Goal: Task Accomplishment & Management: Manage account settings

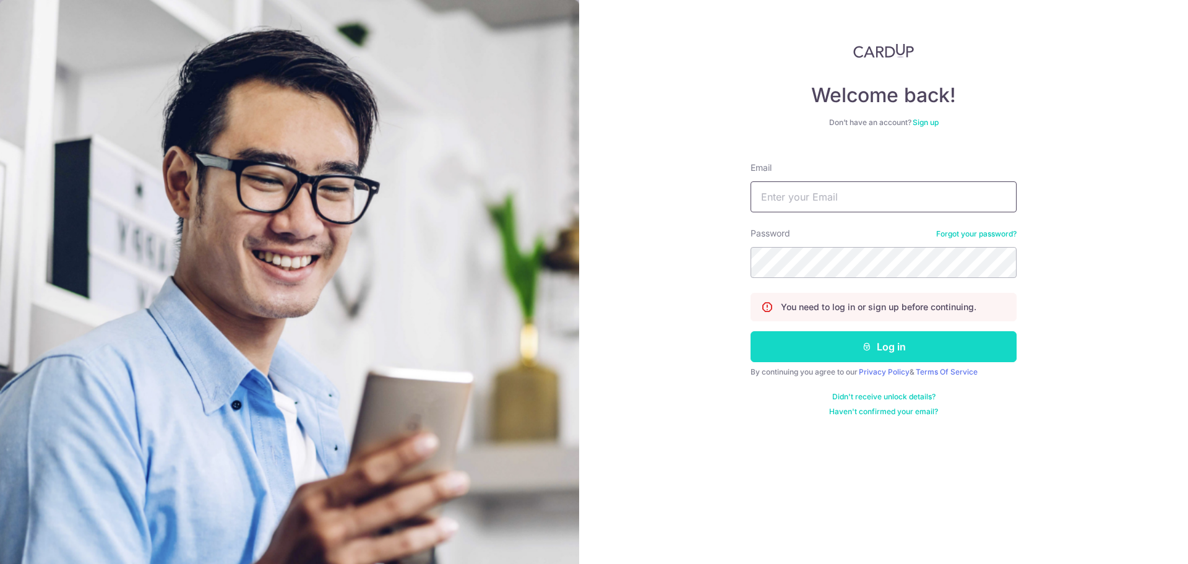
type input "[EMAIL_ADDRESS][DOMAIN_NAME]"
click at [877, 337] on button "Log in" at bounding box center [883, 346] width 266 height 31
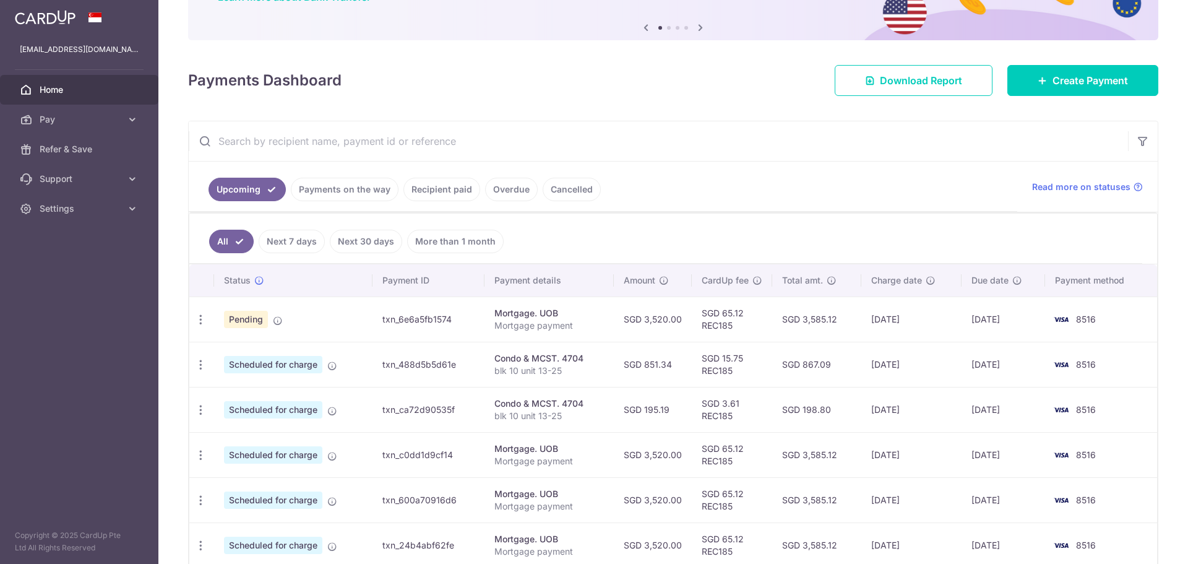
scroll to position [124, 0]
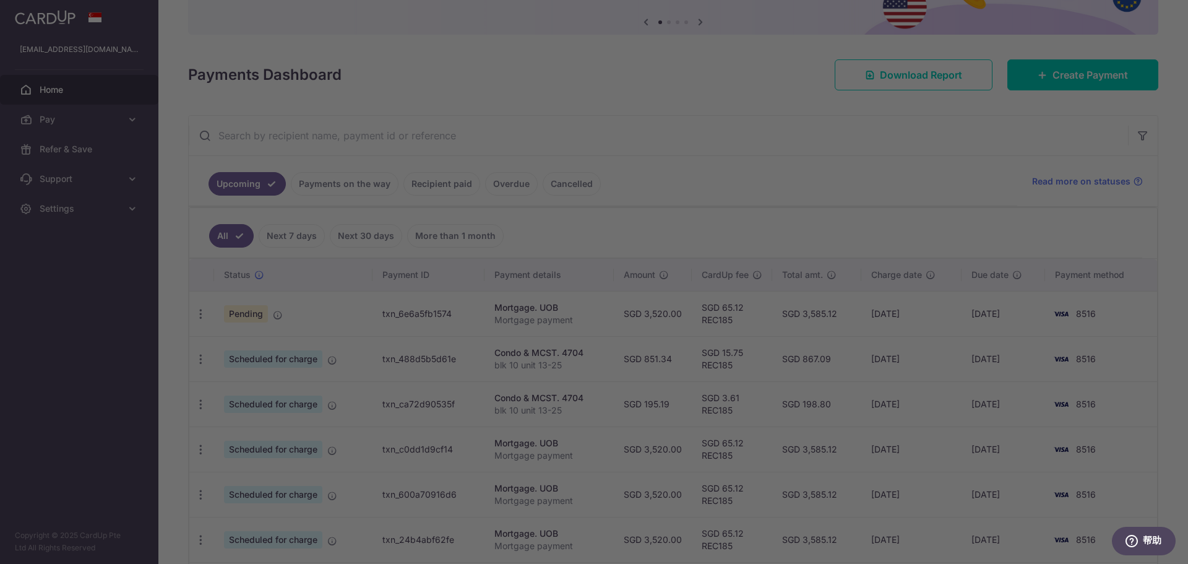
click at [878, 387] on div at bounding box center [600, 284] width 1200 height 569
click at [815, 419] on div at bounding box center [600, 284] width 1200 height 569
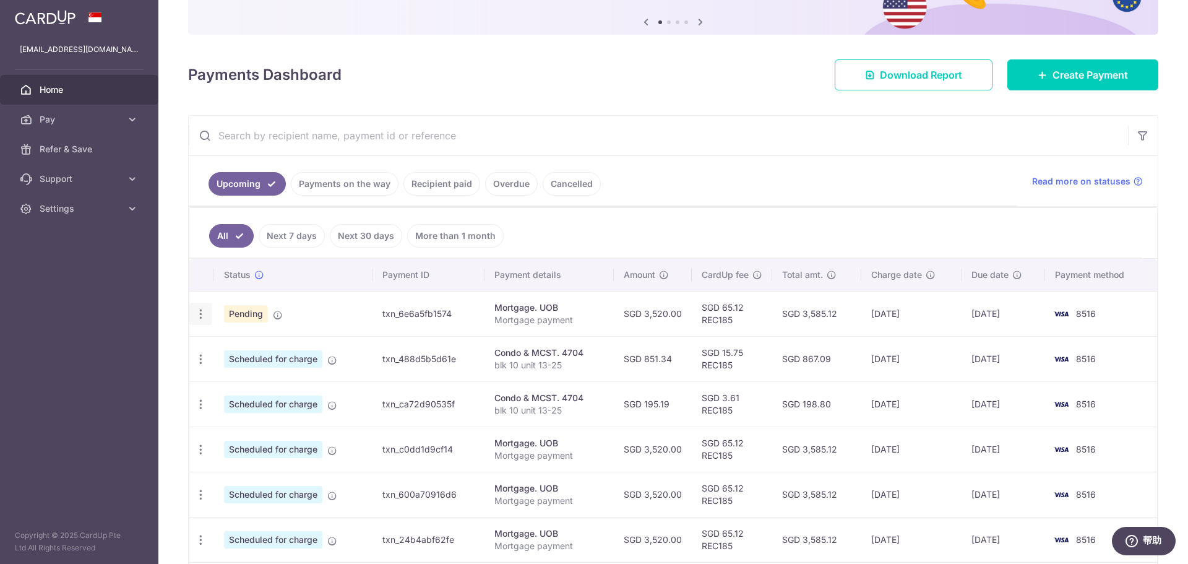
click at [207, 314] on div "Update payment Cancel payment Upload doc" at bounding box center [200, 314] width 23 height 23
click at [198, 318] on icon "button" at bounding box center [200, 313] width 13 height 13
click at [152, 318] on aside "cnweiyao@gmail.com Home Pay Payments Recipients Cards Refer & Save Support FAQ …" at bounding box center [79, 282] width 158 height 564
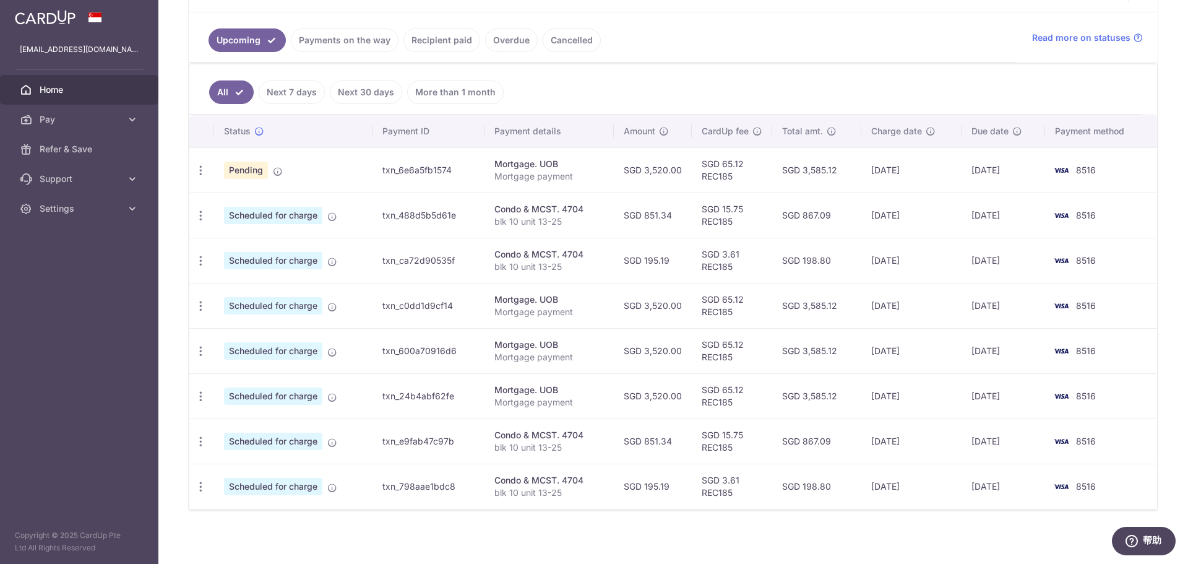
scroll to position [273, 0]
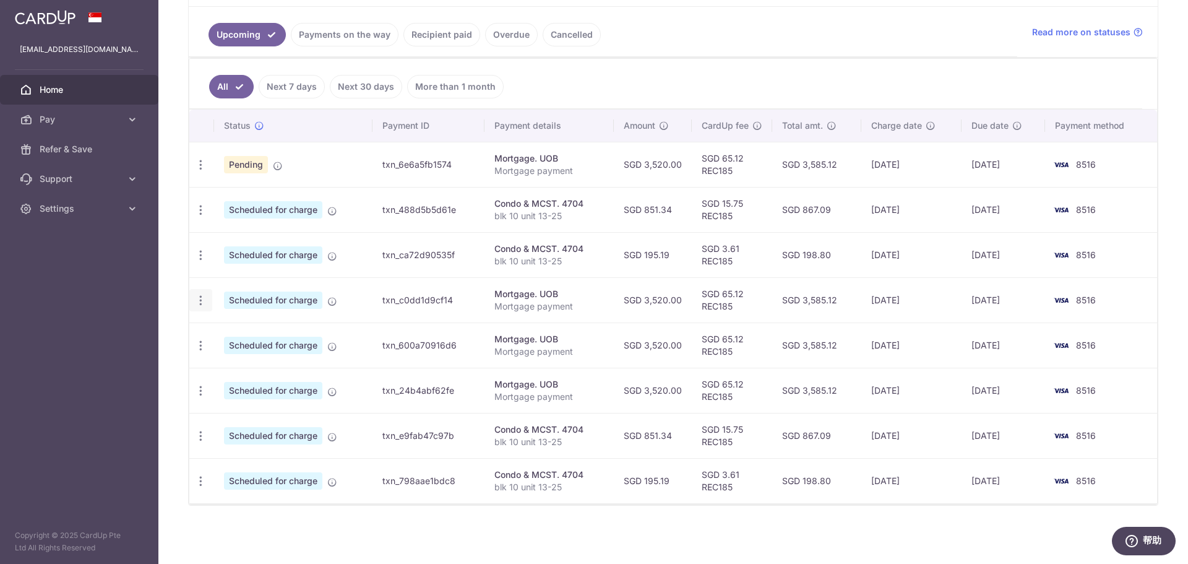
click at [190, 303] on div "Update payment Cancel payment Upload doc" at bounding box center [200, 300] width 23 height 23
click at [204, 298] on icon "button" at bounding box center [200, 300] width 13 height 13
click at [260, 330] on span "Update payment" at bounding box center [267, 334] width 84 height 15
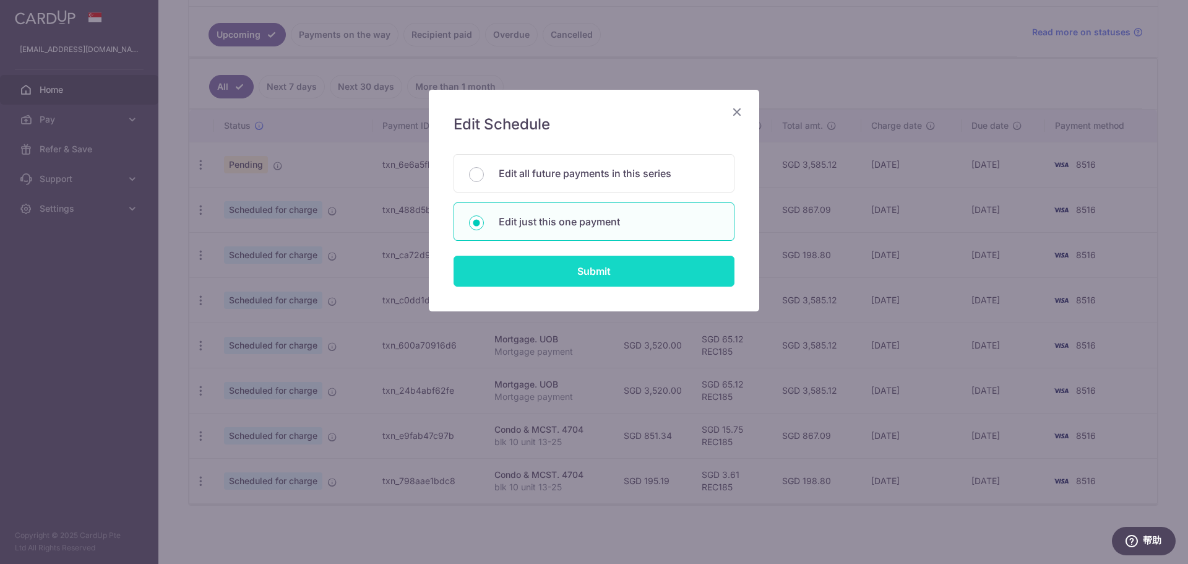
click at [578, 272] on input "Submit" at bounding box center [593, 270] width 281 height 31
radio input "true"
type input "3,520.00"
type input "14/11/2025"
type input "Mortgage payment"
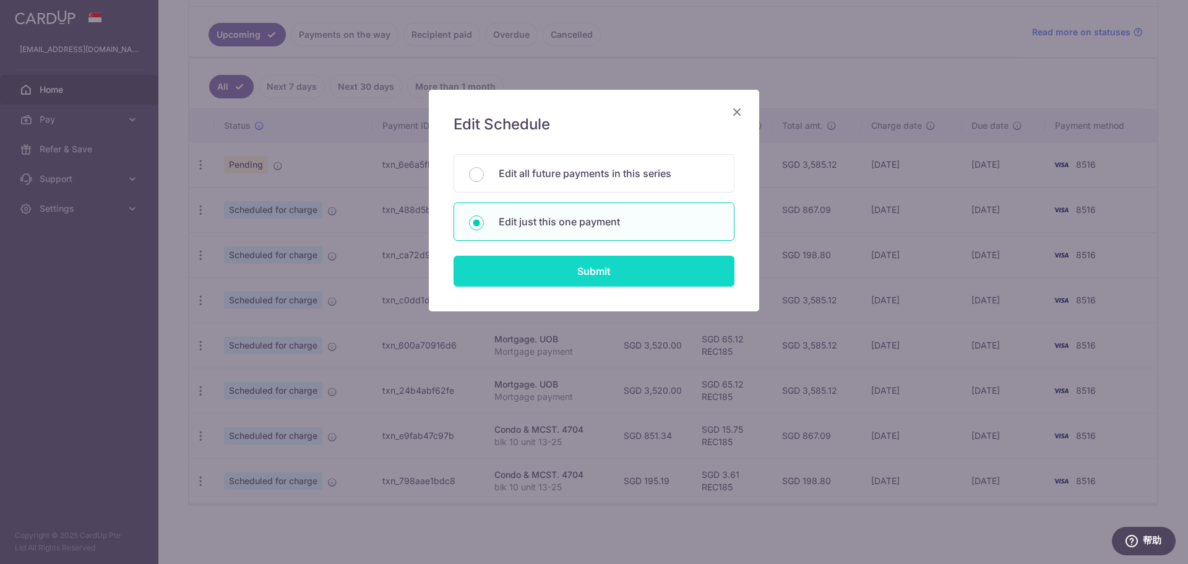
type input "REC185"
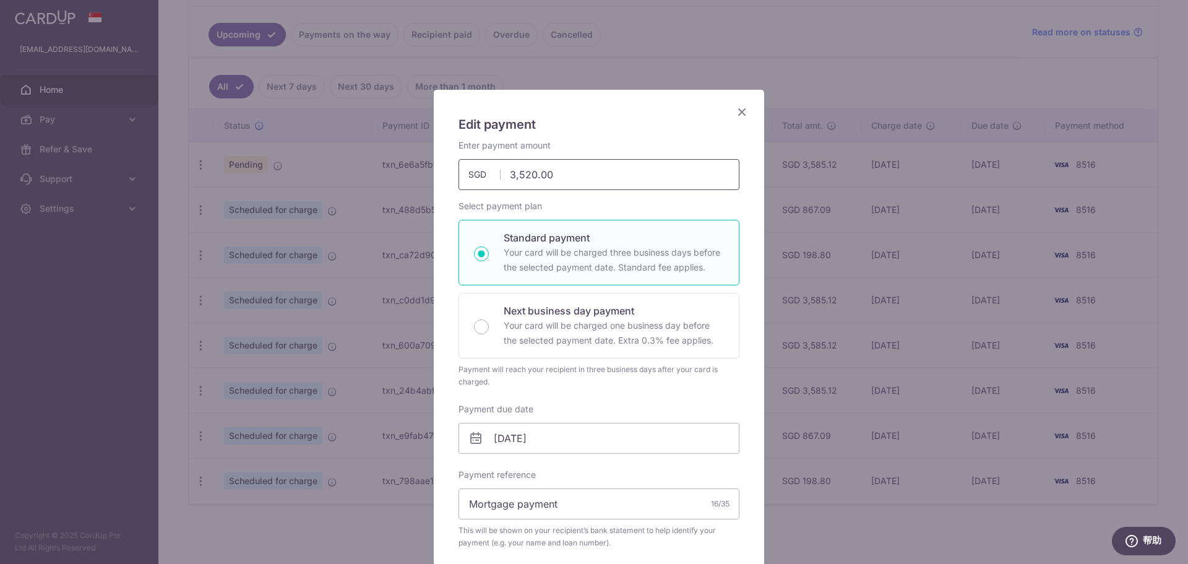
drag, startPoint x: 573, startPoint y: 169, endPoint x: 267, endPoint y: 142, distance: 306.8
click at [280, 147] on div "Edit payment By clicking apply, you will make changes to all payments to UOB sc…" at bounding box center [594, 282] width 1188 height 564
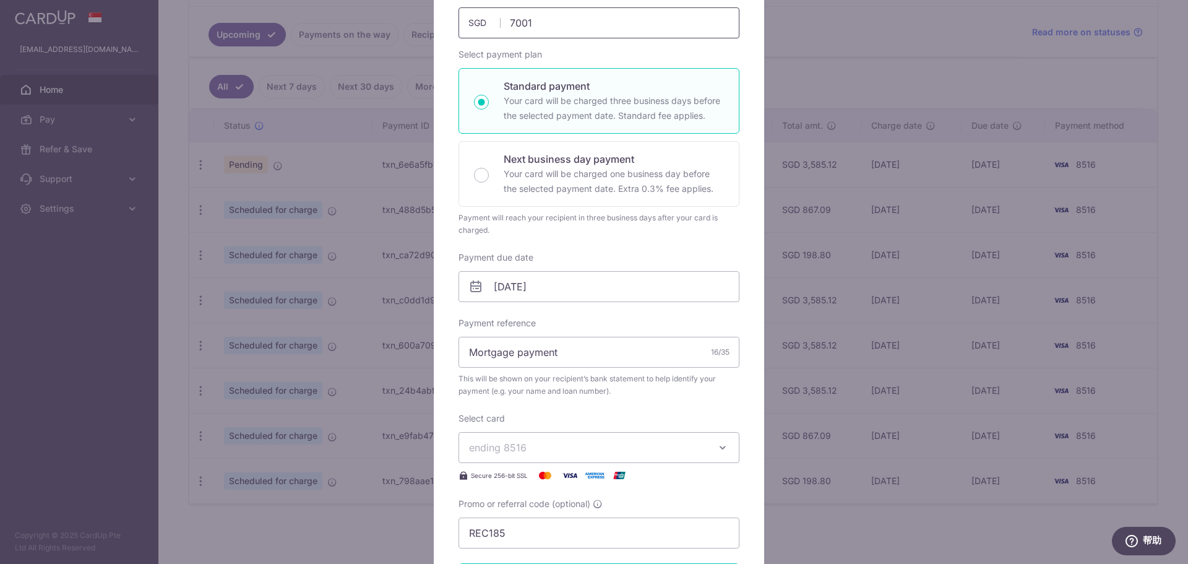
scroll to position [247, 0]
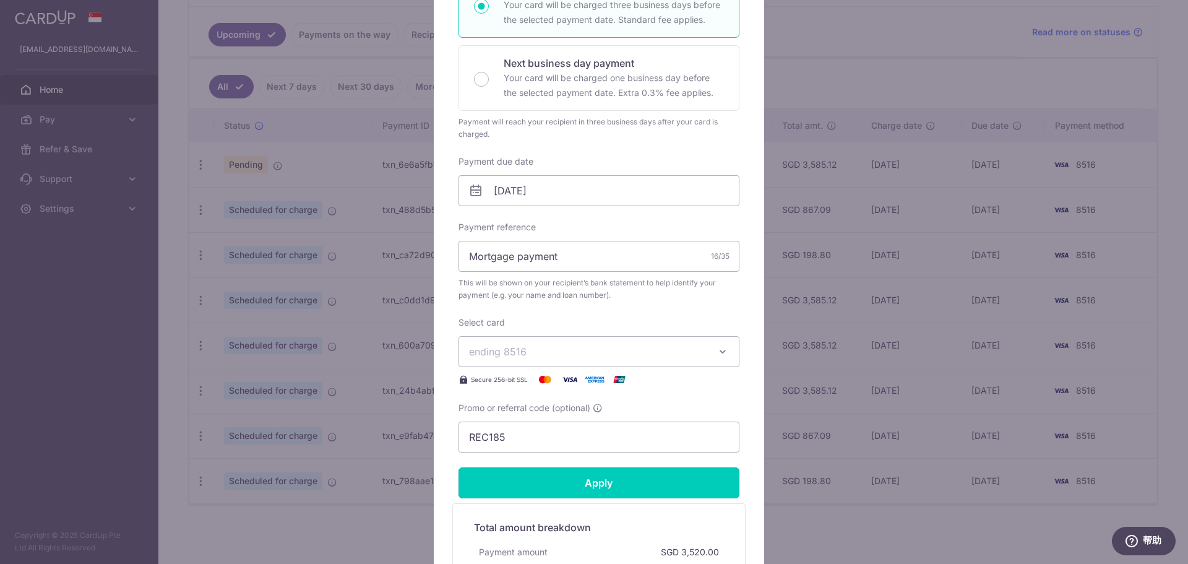
type input "7,001.00"
click at [585, 484] on input "Apply" at bounding box center [598, 482] width 281 height 31
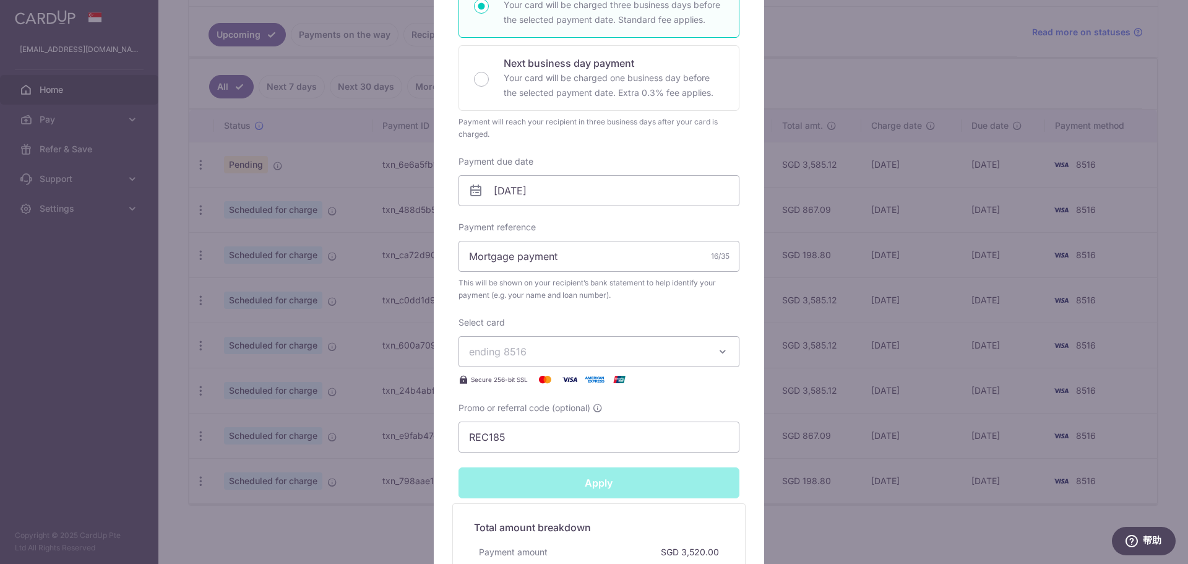
click at [955, 427] on div "Edit payment By clicking apply, you will make changes to all payments to UOB sc…" at bounding box center [594, 282] width 1188 height 564
type input "Successfully Applied"
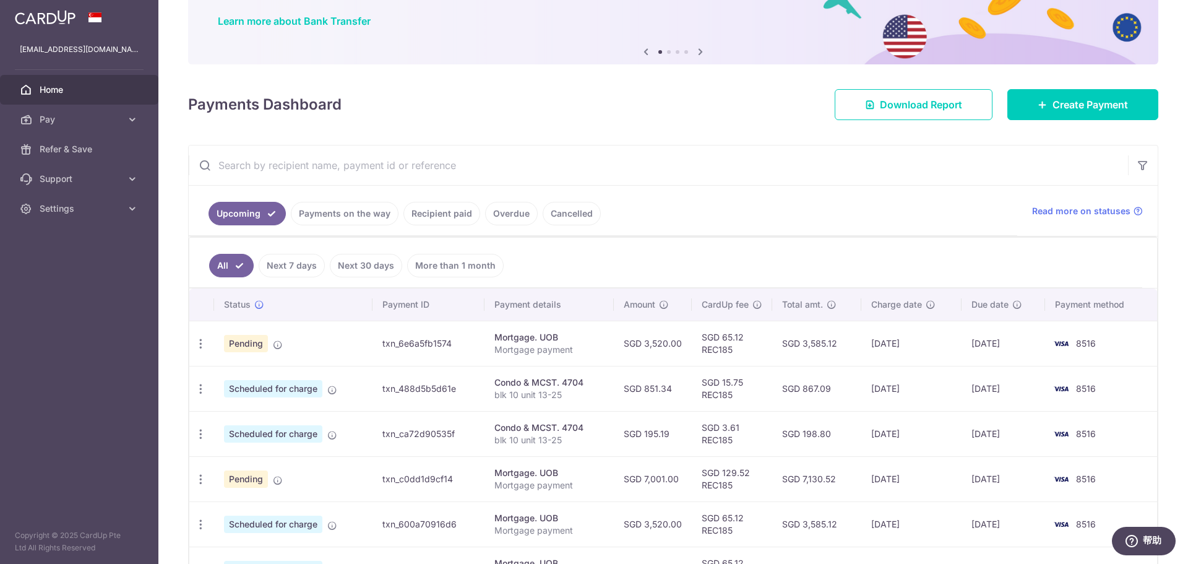
scroll to position [124, 0]
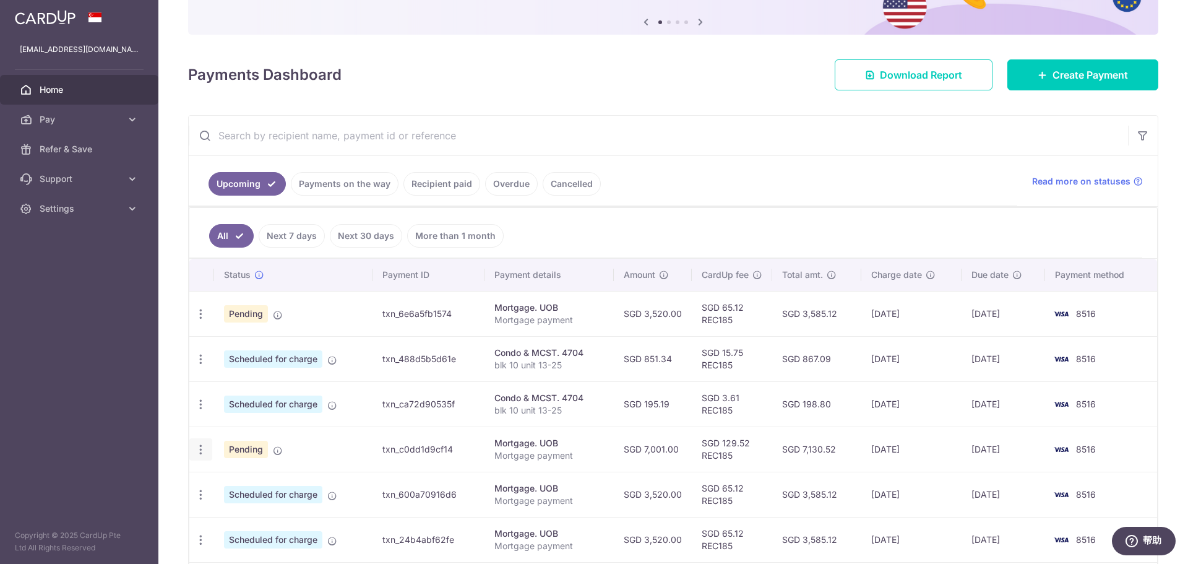
click at [202, 456] on div "Update payment Cancel payment Upload doc" at bounding box center [200, 449] width 23 height 23
click at [202, 454] on icon "button" at bounding box center [200, 449] width 13 height 13
click at [197, 450] on icon "button" at bounding box center [200, 449] width 13 height 13
click at [246, 484] on span "Update payment" at bounding box center [267, 483] width 84 height 15
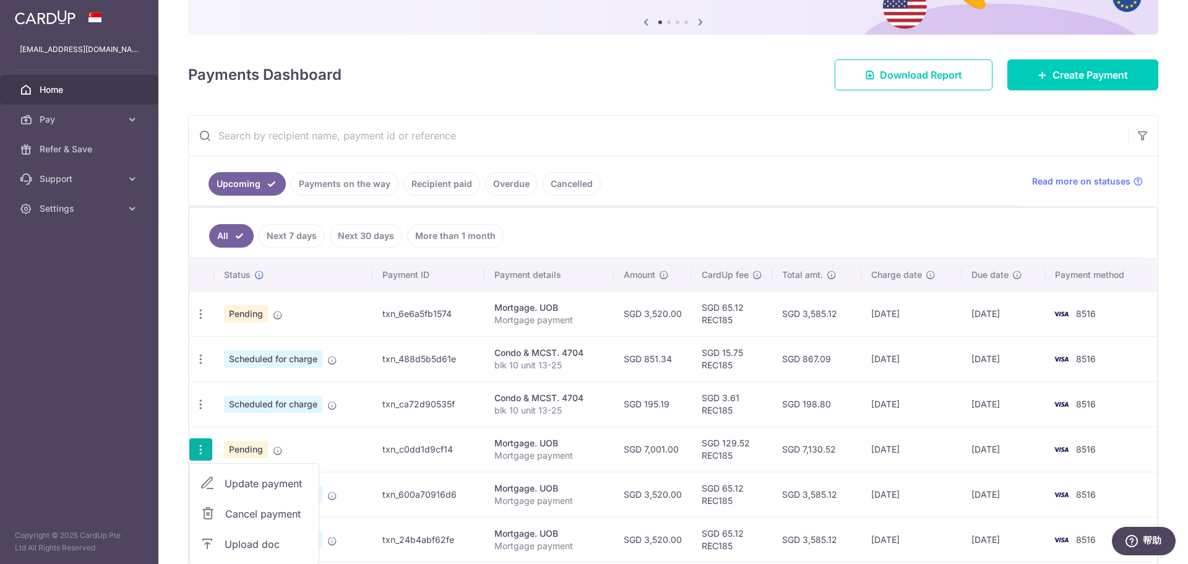
radio input "true"
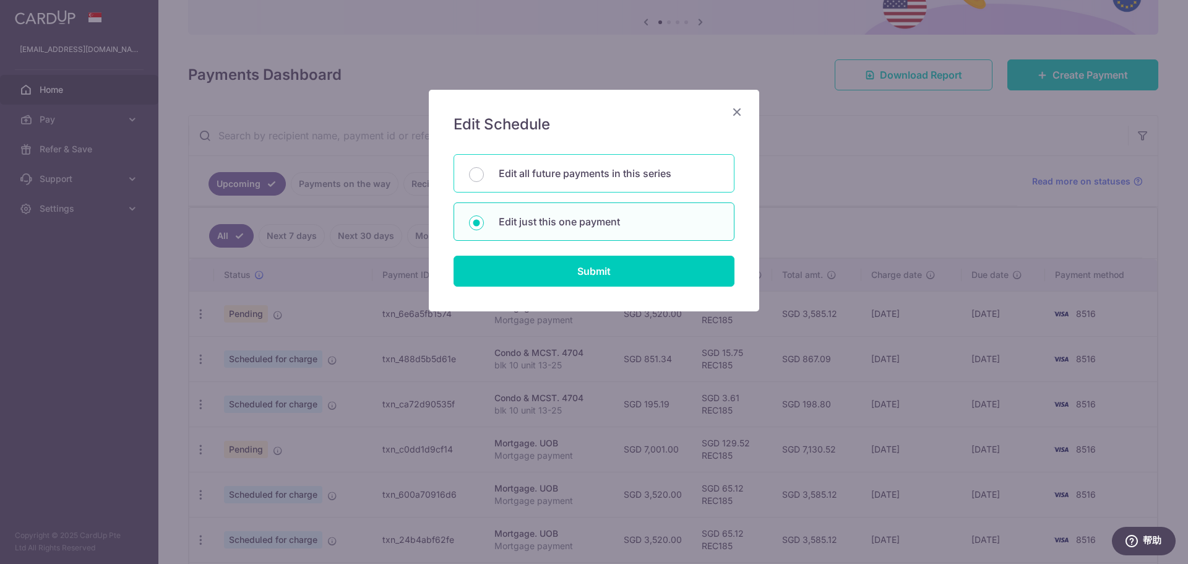
click at [533, 182] on div "Edit all future payments in this series" at bounding box center [593, 173] width 281 height 38
click at [578, 216] on p "Edit just this one payment" at bounding box center [609, 221] width 220 height 15
click at [484, 216] on input "Edit just this one payment" at bounding box center [476, 222] width 15 height 15
radio input "false"
radio input "true"
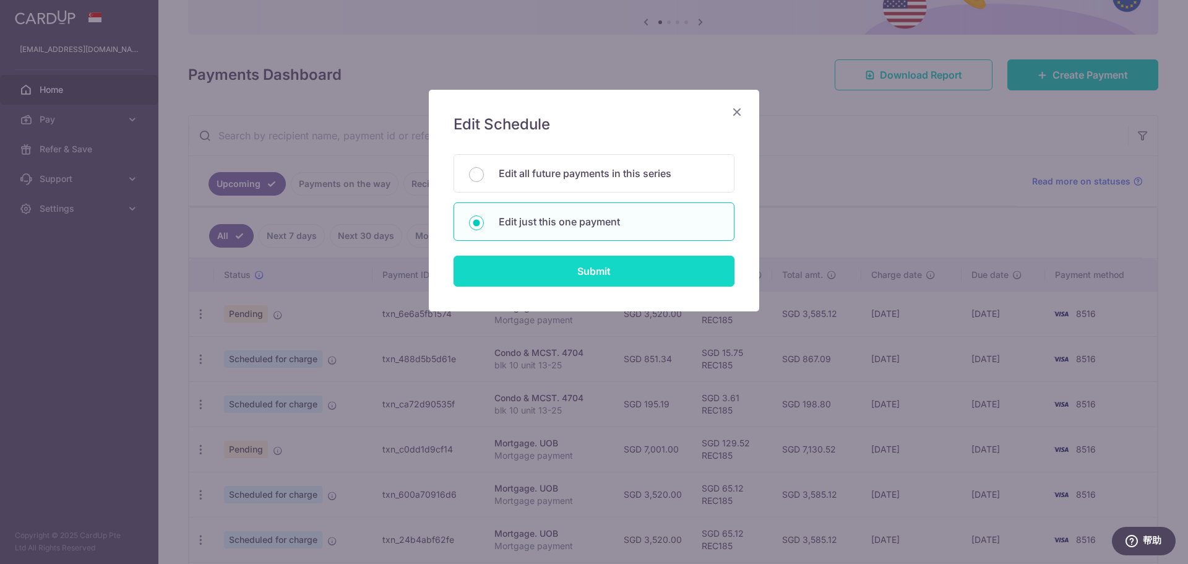
click at [560, 277] on input "Submit" at bounding box center [593, 270] width 281 height 31
radio input "true"
type input "7,001.00"
type input "14/11/2025"
type input "Mortgage payment"
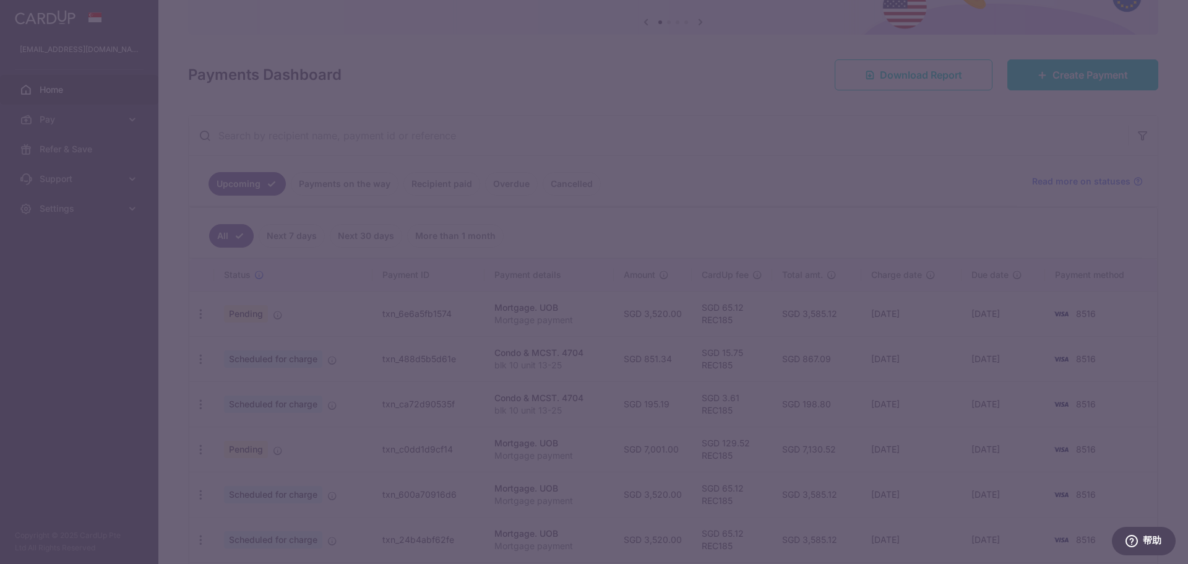
type input "REC185"
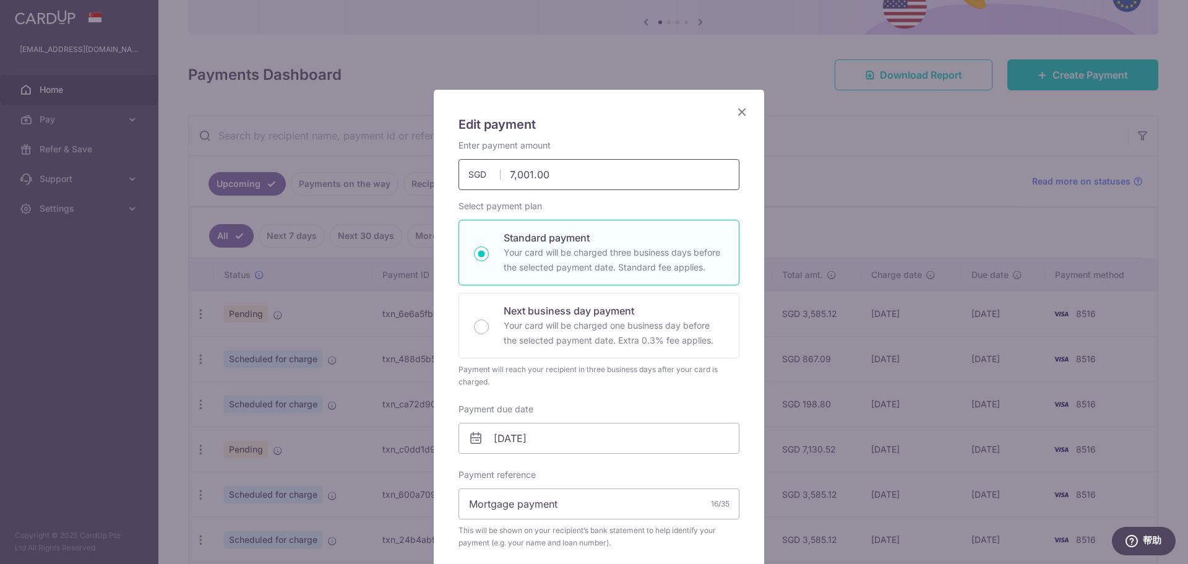
drag, startPoint x: 269, startPoint y: 145, endPoint x: 112, endPoint y: 144, distance: 157.1
click at [113, 144] on div "Edit payment By clicking apply, you will make changes to all payments to UOB sc…" at bounding box center [594, 282] width 1188 height 564
type input "3,520.00"
click at [568, 436] on input "14/11/2025" at bounding box center [598, 438] width 281 height 31
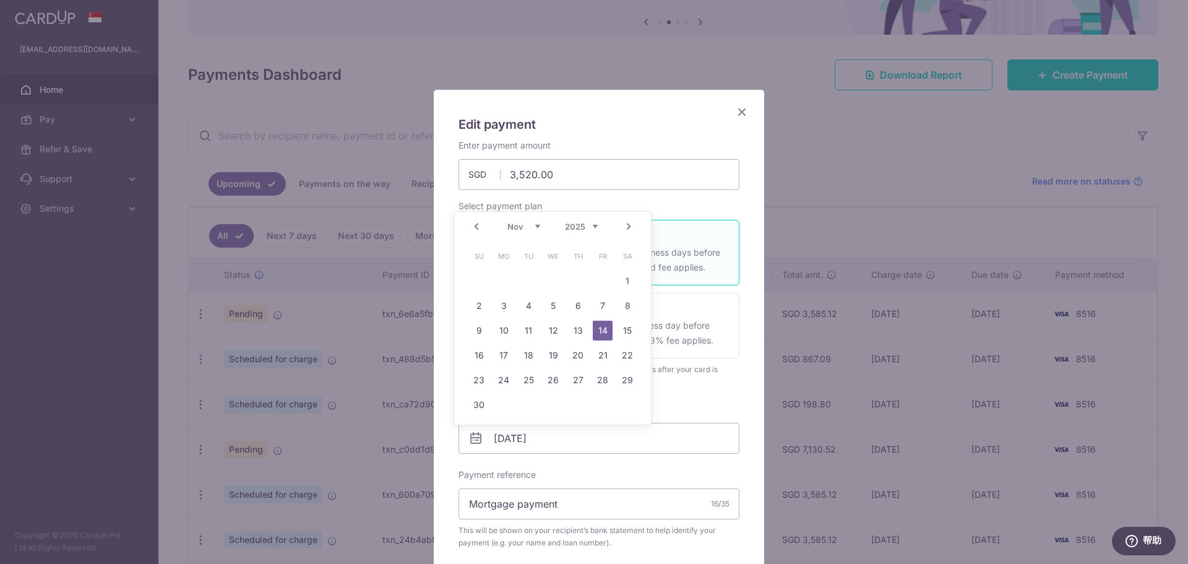
click at [477, 222] on link "Prev" at bounding box center [476, 226] width 15 height 15
click at [623, 328] on link "18" at bounding box center [627, 330] width 20 height 20
type input "[DATE]"
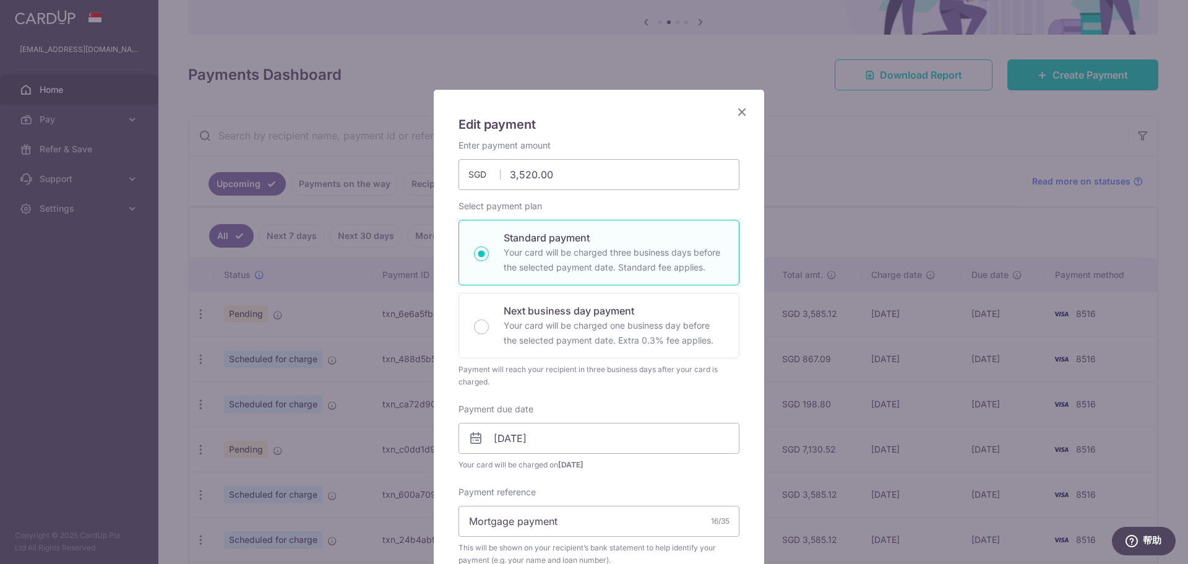
scroll to position [247, 0]
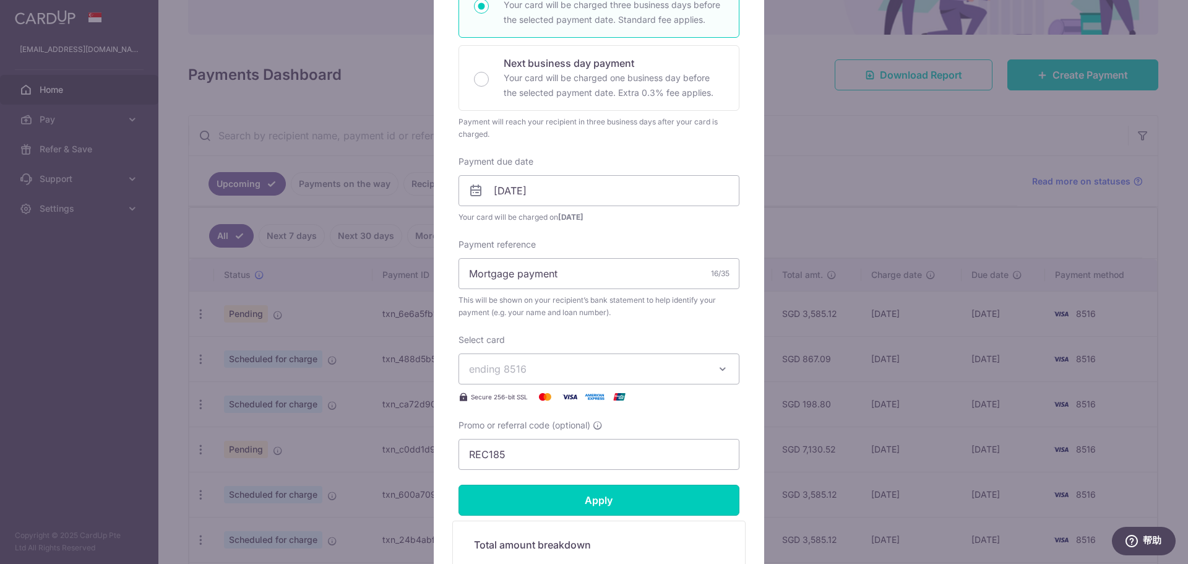
drag, startPoint x: 573, startPoint y: 492, endPoint x: 821, endPoint y: 448, distance: 252.0
click at [572, 492] on input "Apply" at bounding box center [598, 499] width 281 height 31
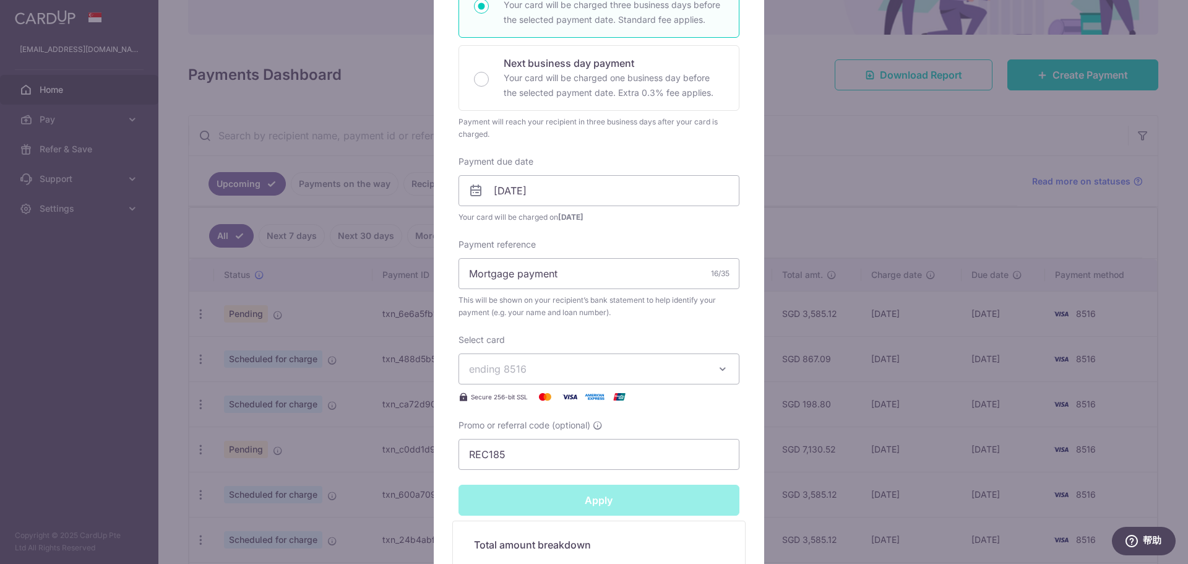
click at [921, 432] on div "Edit payment By clicking apply, you will make changes to all payments to UOB sc…" at bounding box center [594, 282] width 1188 height 564
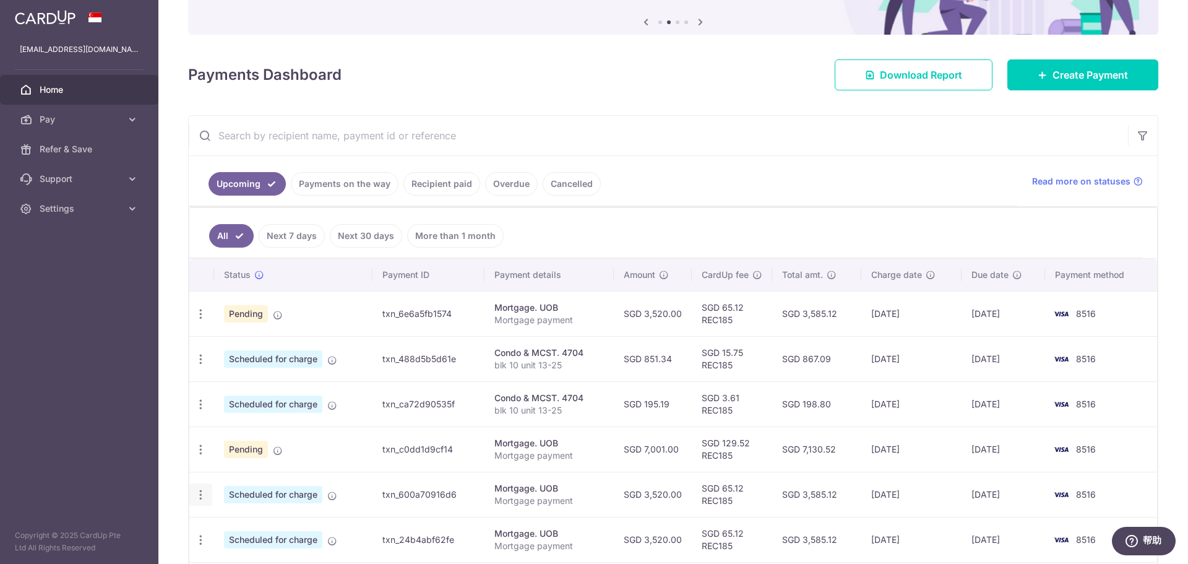
click at [198, 496] on icon "button" at bounding box center [200, 494] width 13 height 13
click at [243, 521] on span "Update payment" at bounding box center [267, 528] width 84 height 15
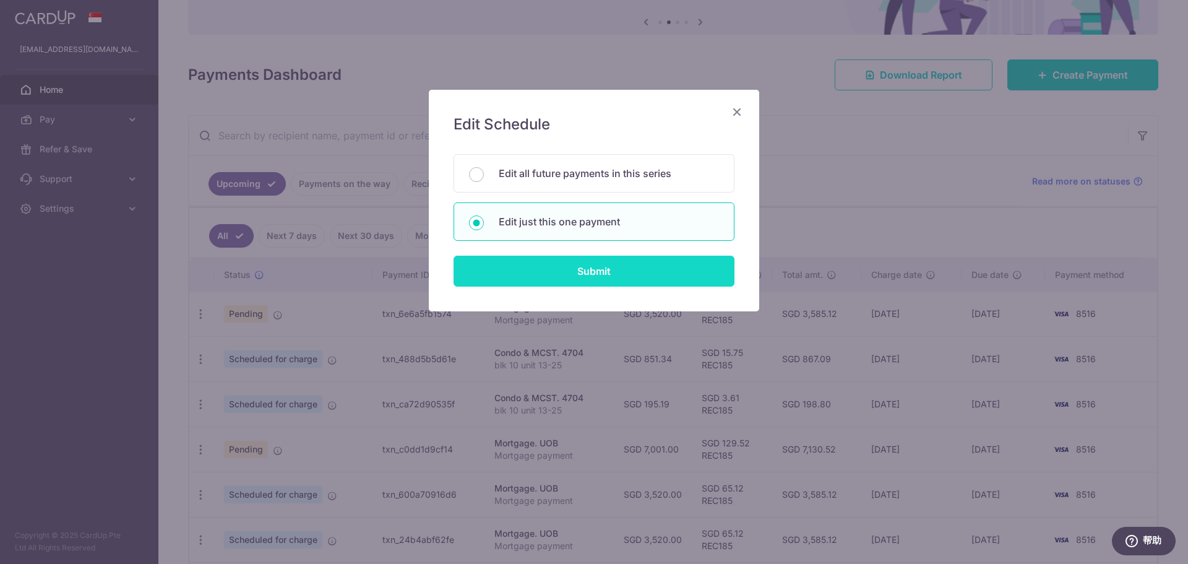
click at [559, 273] on input "Submit" at bounding box center [593, 270] width 281 height 31
radio input "true"
type input "14/12/2025"
type input "Apply"
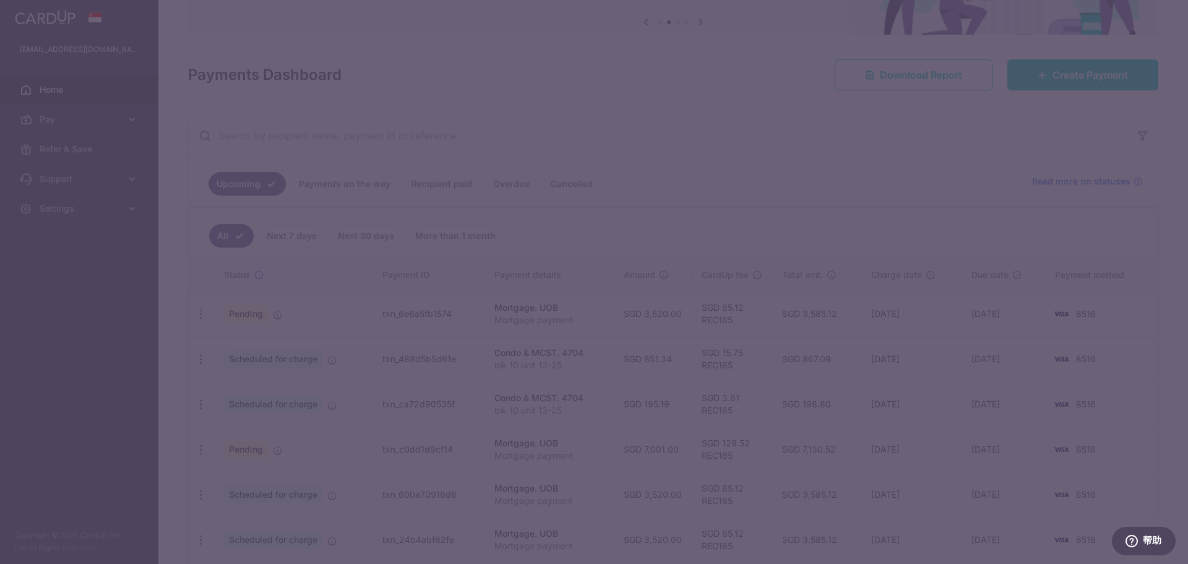
scroll to position [0, 0]
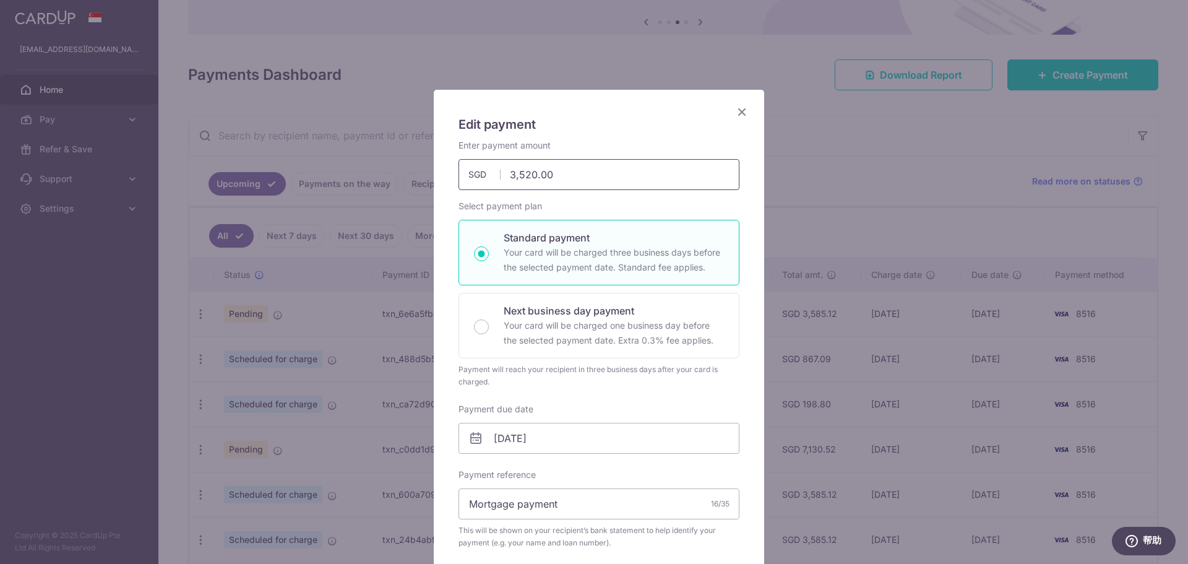
drag, startPoint x: 502, startPoint y: 166, endPoint x: 0, endPoint y: 131, distance: 502.9
click at [90, 150] on div "Edit payment By clicking apply, you will make changes to all payments to UOB sc…" at bounding box center [594, 282] width 1188 height 564
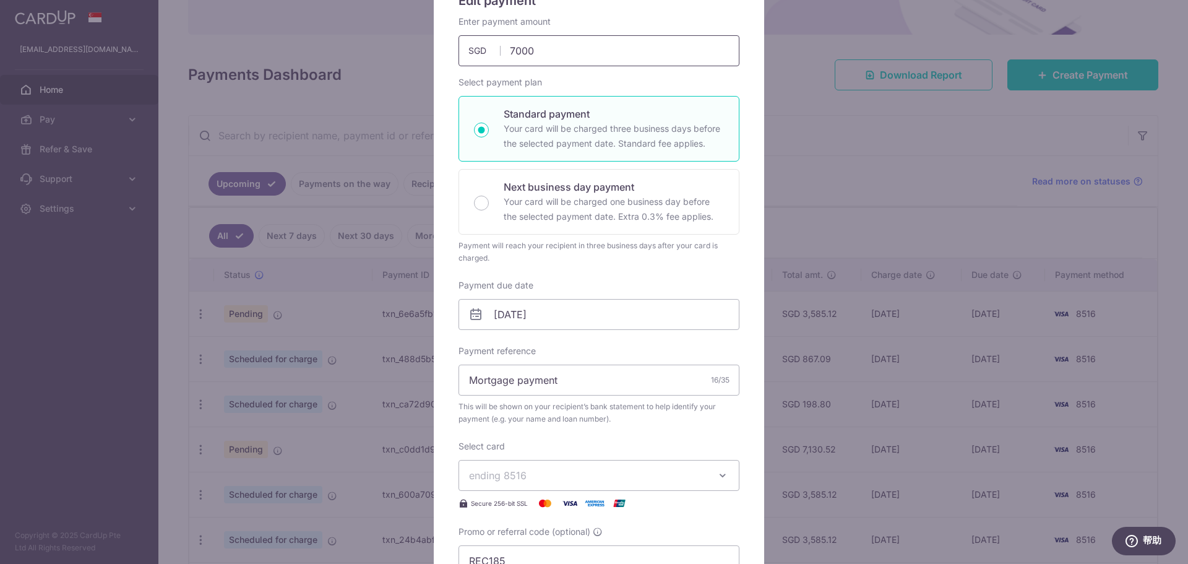
scroll to position [371, 0]
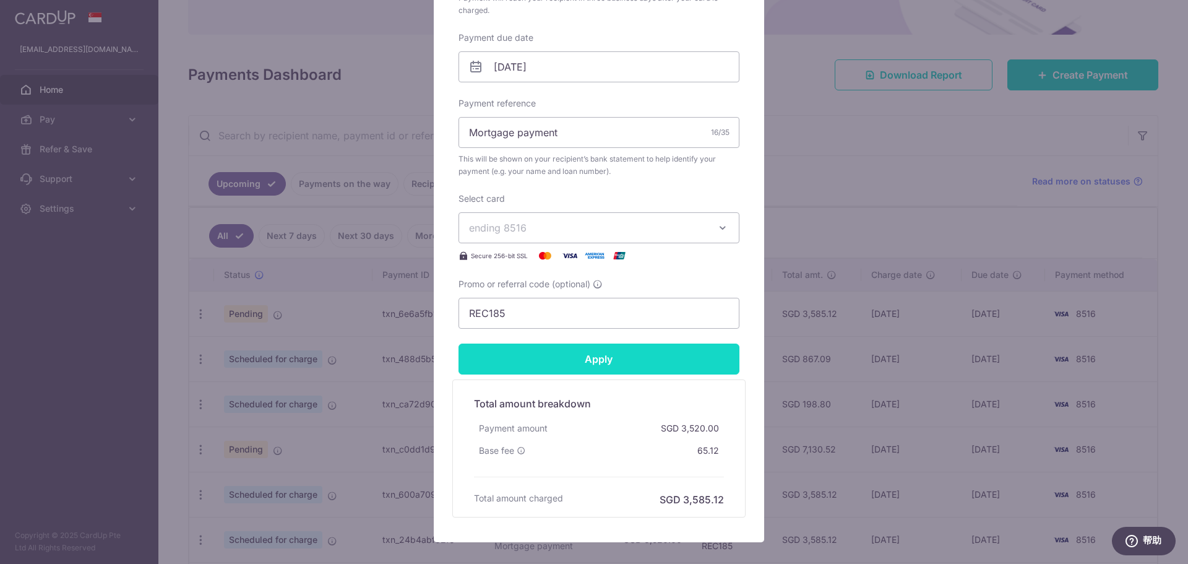
type input "7,000.00"
click at [619, 364] on input "Apply" at bounding box center [598, 358] width 281 height 31
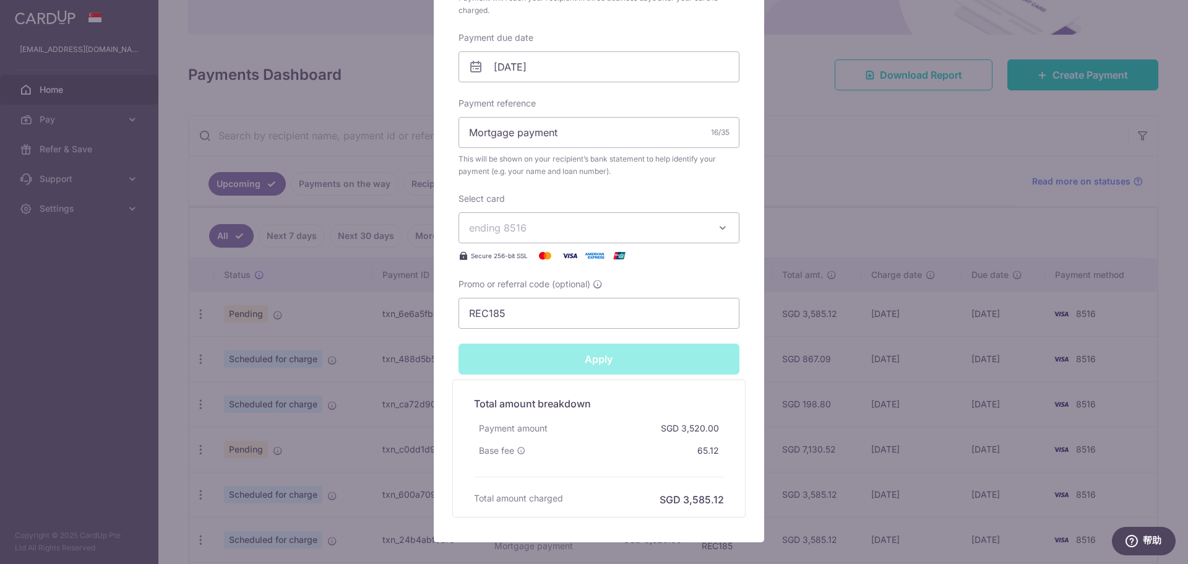
type input "Successfully Applied"
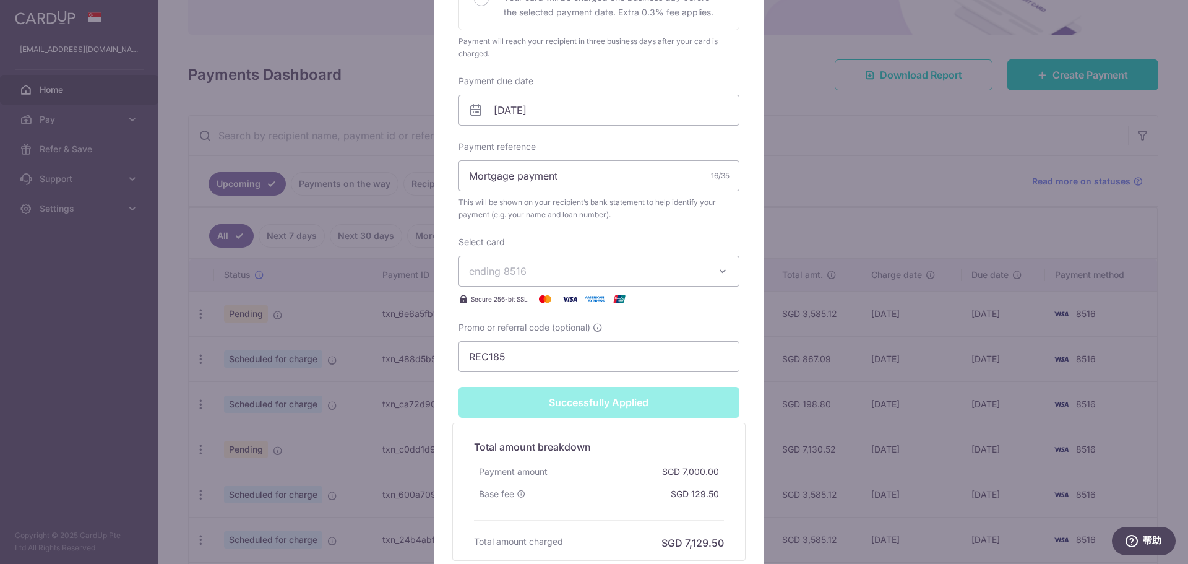
scroll to position [414, 0]
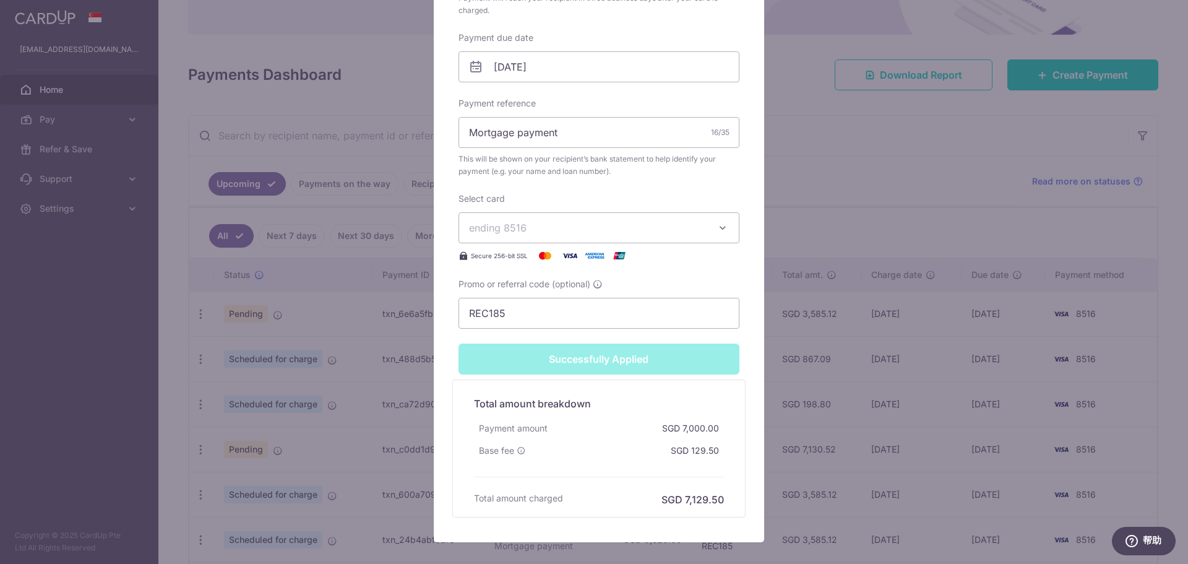
click at [998, 241] on div "Edit payment By clicking apply, you will make changes to all payments to UOB sc…" at bounding box center [594, 282] width 1188 height 564
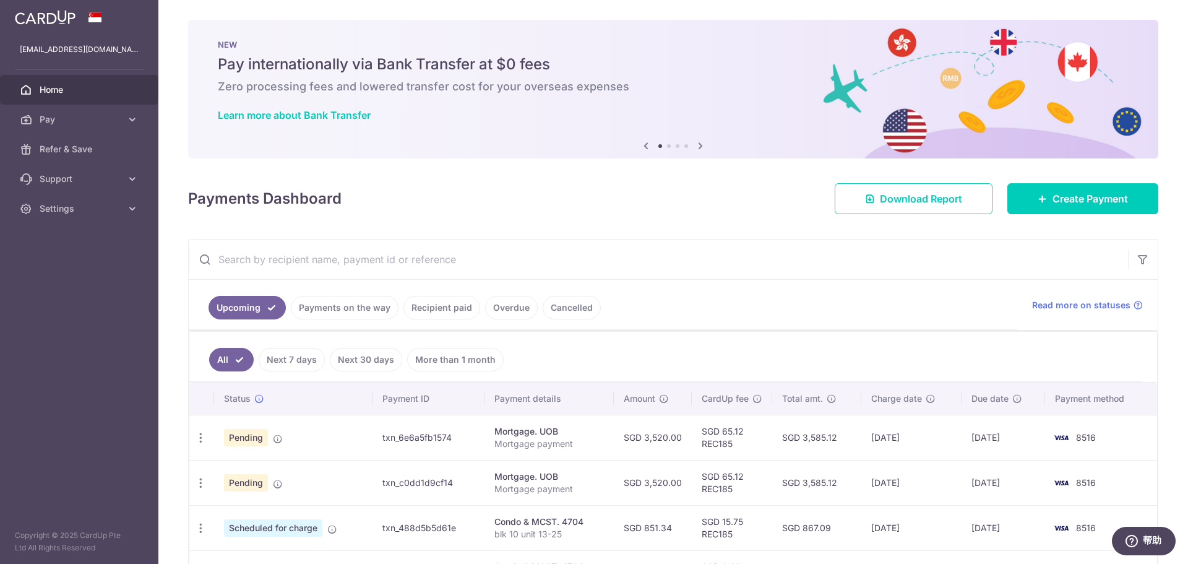
scroll to position [273, 0]
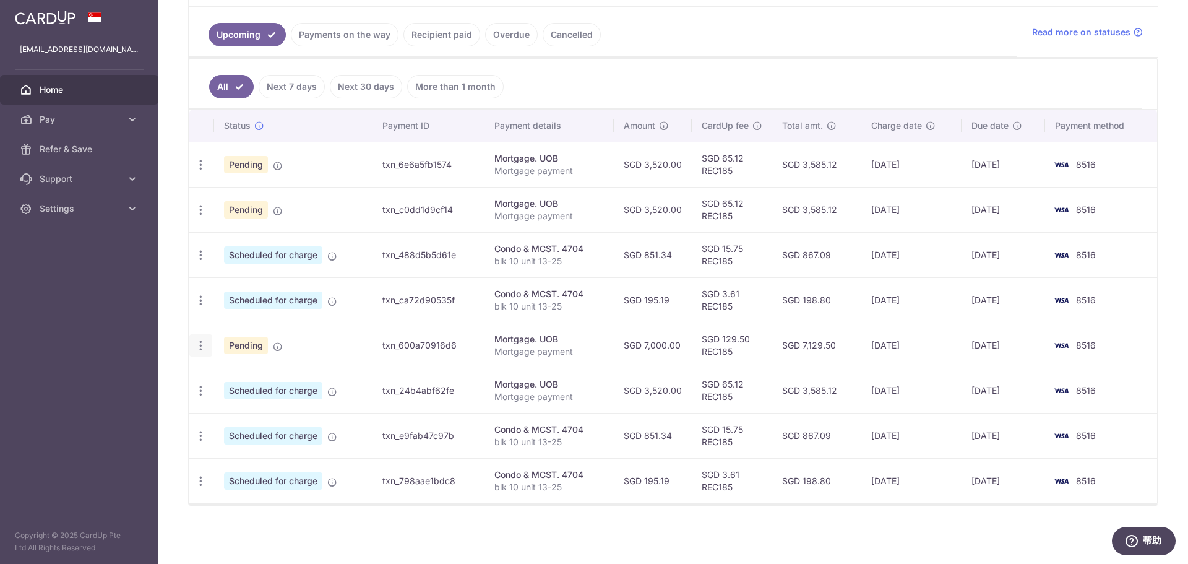
click at [198, 347] on icon "button" at bounding box center [200, 345] width 13 height 13
drag, startPoint x: 239, startPoint y: 389, endPoint x: 246, endPoint y: 384, distance: 8.6
click at [239, 389] on link "Update payment" at bounding box center [254, 379] width 129 height 30
radio input "true"
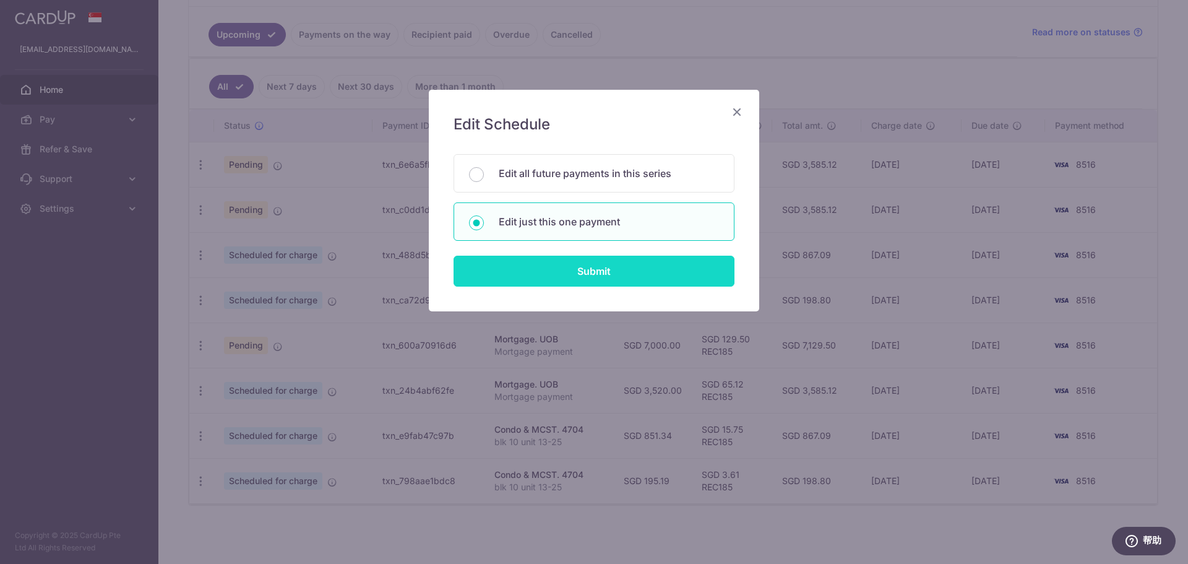
click at [583, 265] on input "Submit" at bounding box center [593, 270] width 281 height 31
radio input "true"
type input "7,000.00"
type input "14/12/2025"
type input "Mortgage payment"
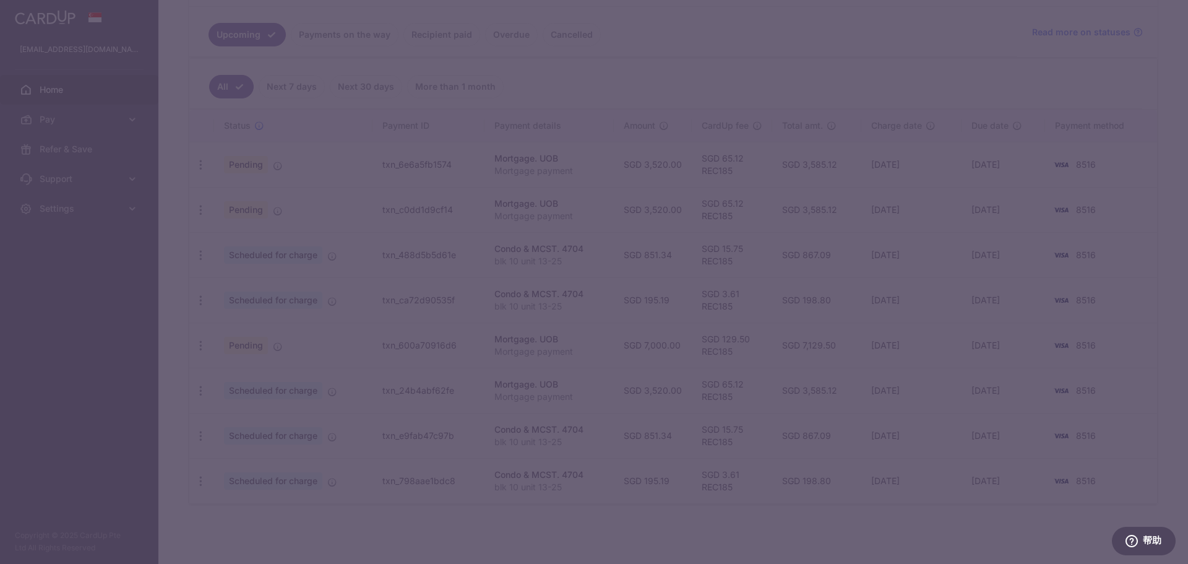
type input "REC185"
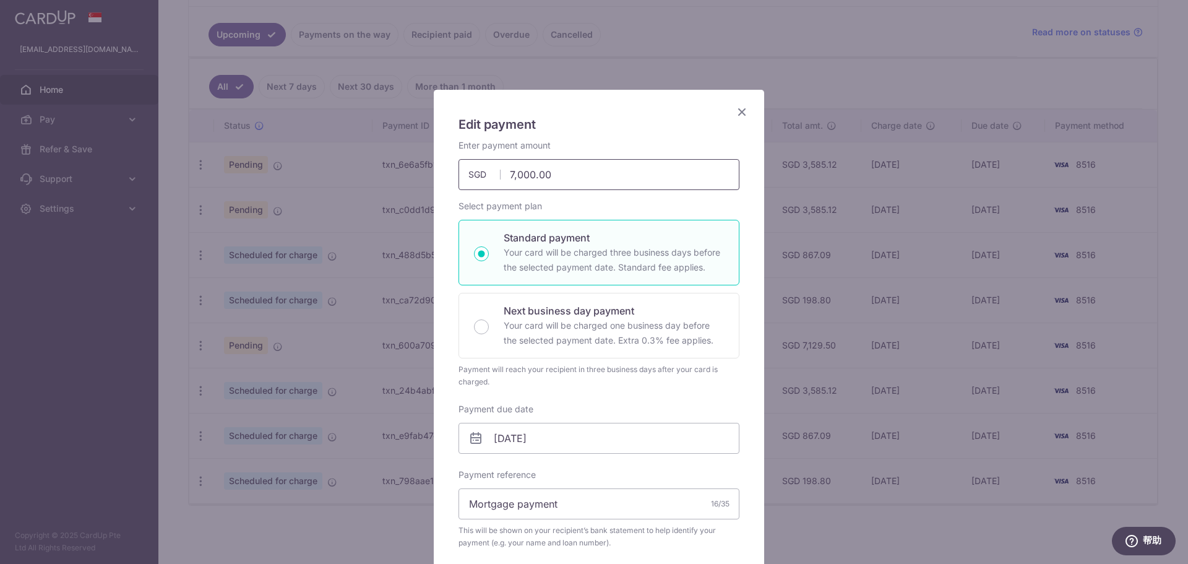
drag, startPoint x: 0, startPoint y: 140, endPoint x: 0, endPoint y: 109, distance: 30.3
click at [0, 126] on div "Edit payment By clicking apply, you will make changes to all payments to UOB sc…" at bounding box center [594, 282] width 1188 height 564
type input "3,520.00"
click at [593, 429] on input "14/12/2025" at bounding box center [598, 438] width 281 height 31
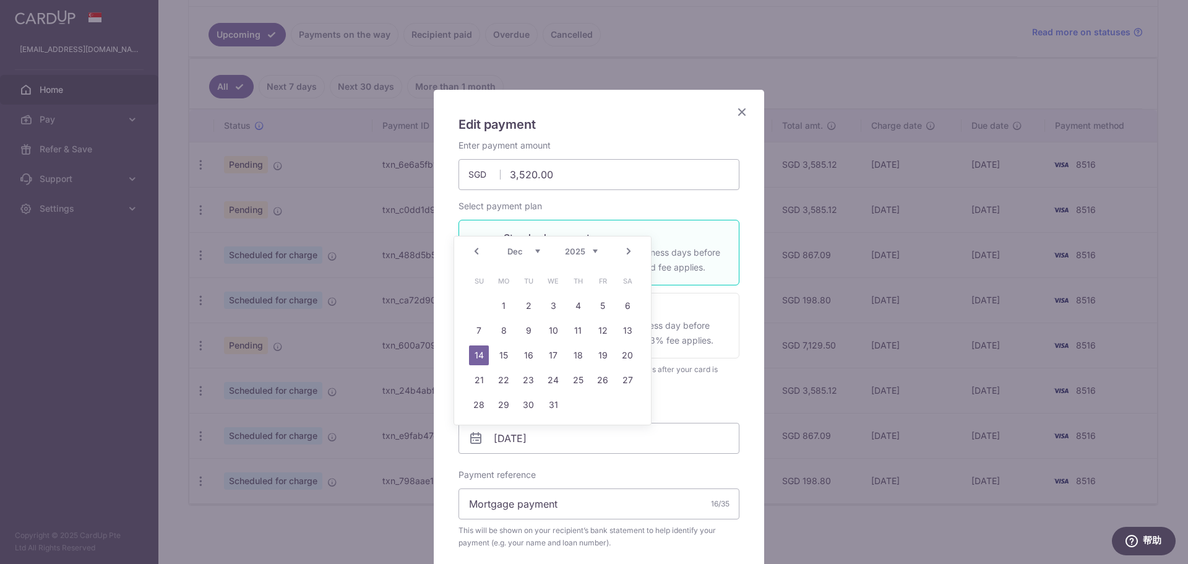
click at [479, 254] on link "Prev" at bounding box center [476, 251] width 15 height 15
click at [529, 376] on link "18" at bounding box center [528, 380] width 20 height 20
type input "[DATE]"
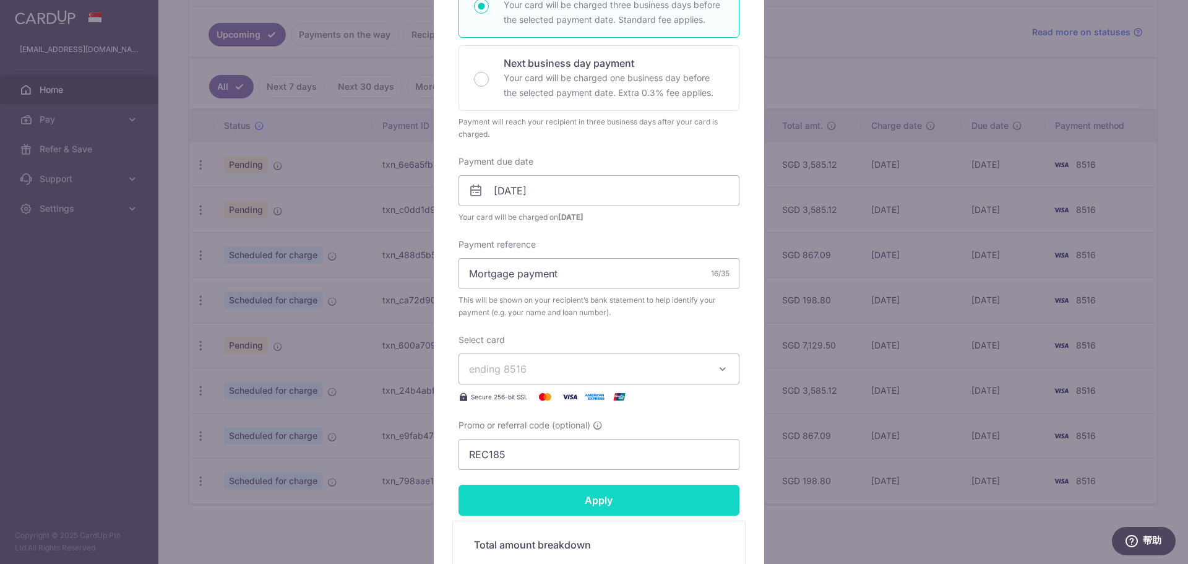
click at [633, 502] on input "Apply" at bounding box center [598, 499] width 281 height 31
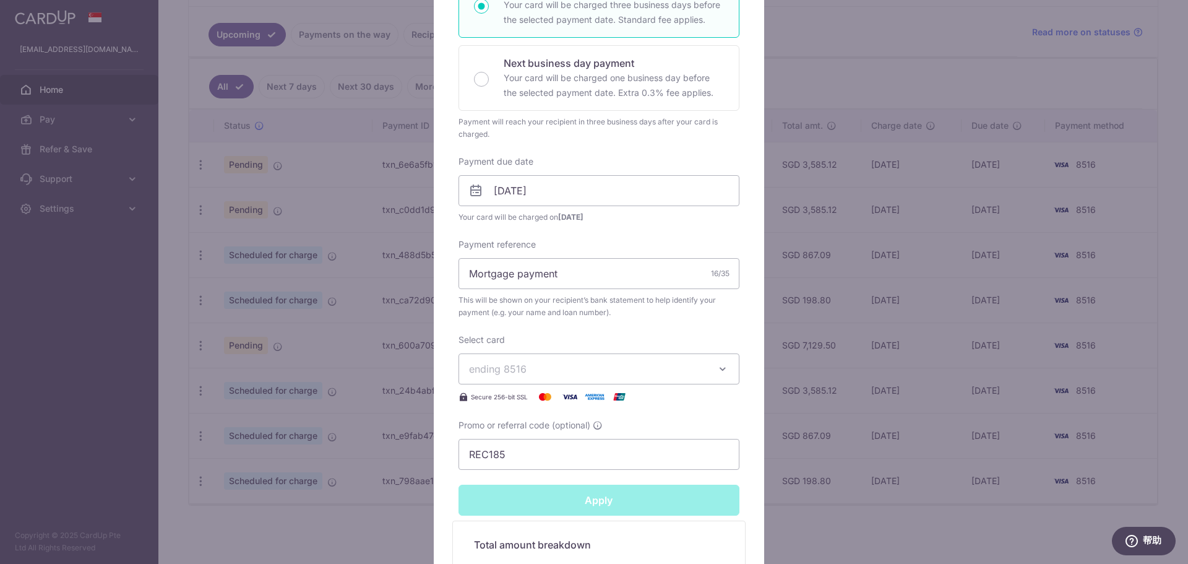
type input "Successfully Applied"
click at [1067, 401] on div "Edit payment By clicking apply, you will make changes to all payments to UOB sc…" at bounding box center [594, 282] width 1188 height 564
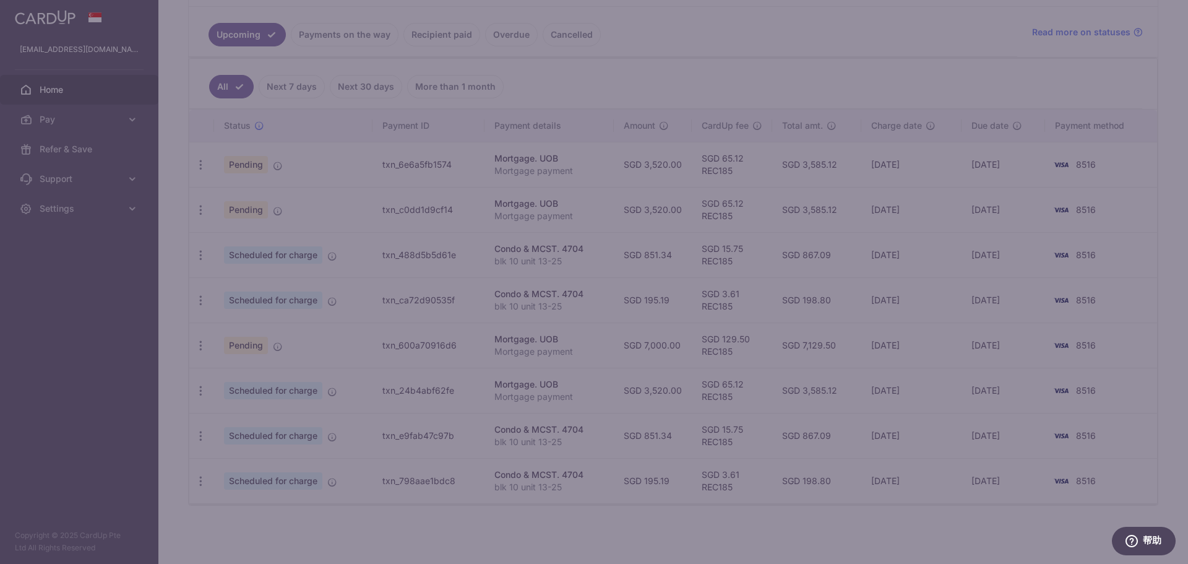
scroll to position [291, 0]
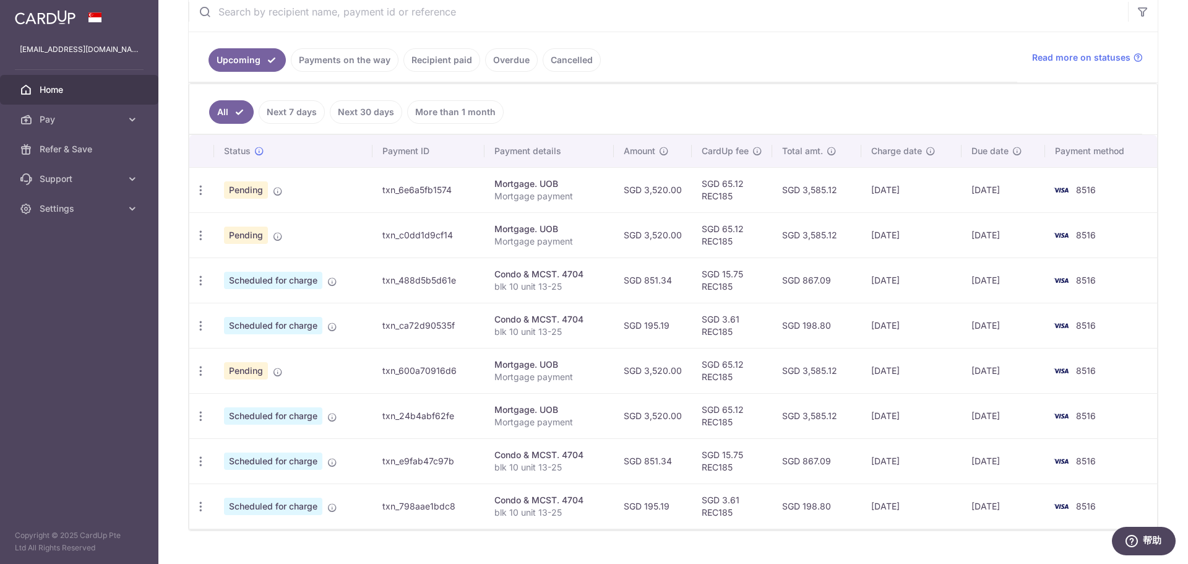
scroll to position [273, 0]
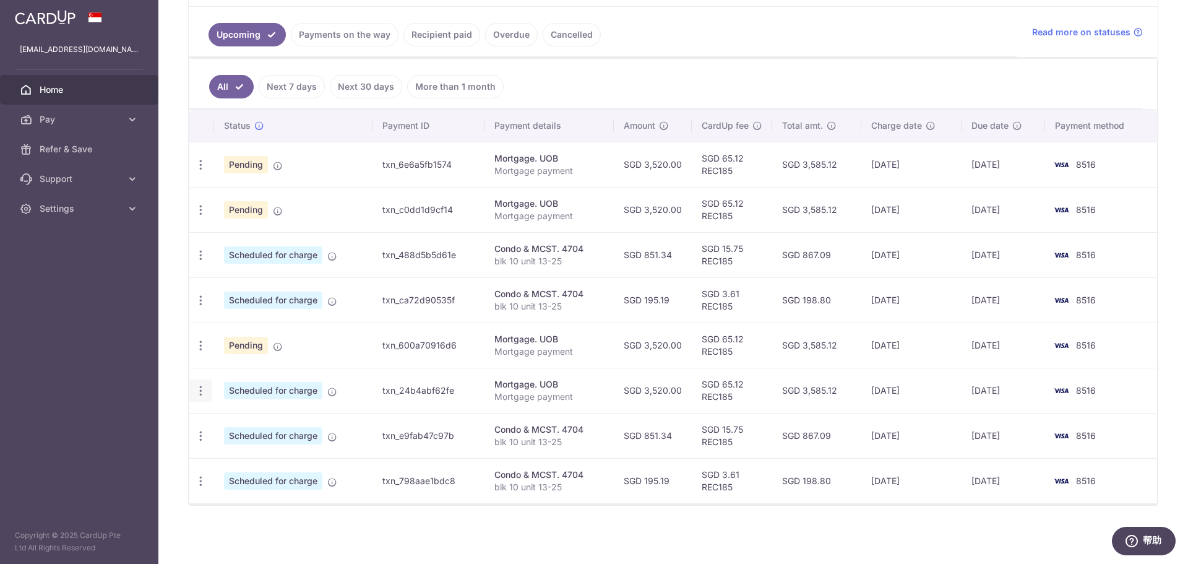
click at [207, 389] on div "Update payment Cancel payment Upload doc" at bounding box center [200, 390] width 23 height 23
click at [194, 392] on div "Update payment Cancel payment Upload doc" at bounding box center [200, 390] width 23 height 23
click at [205, 386] on icon "button" at bounding box center [200, 390] width 13 height 13
click at [257, 424] on span "Update payment" at bounding box center [267, 424] width 84 height 15
radio input "true"
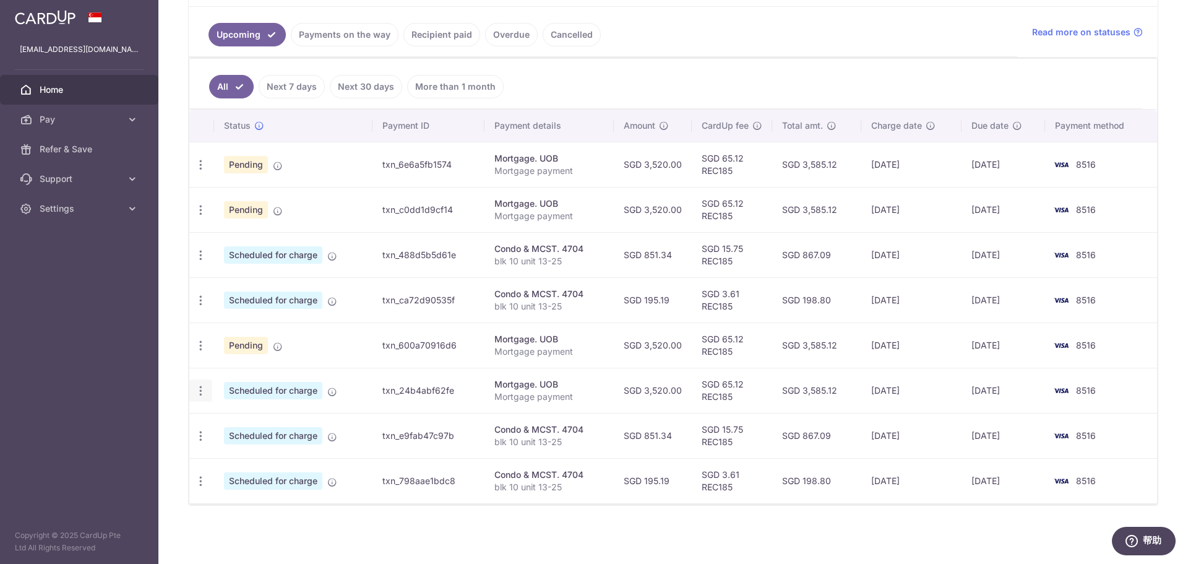
type input "3,520.00"
type input "[DATE]"
type input "Mortgage payment"
type input "REC185"
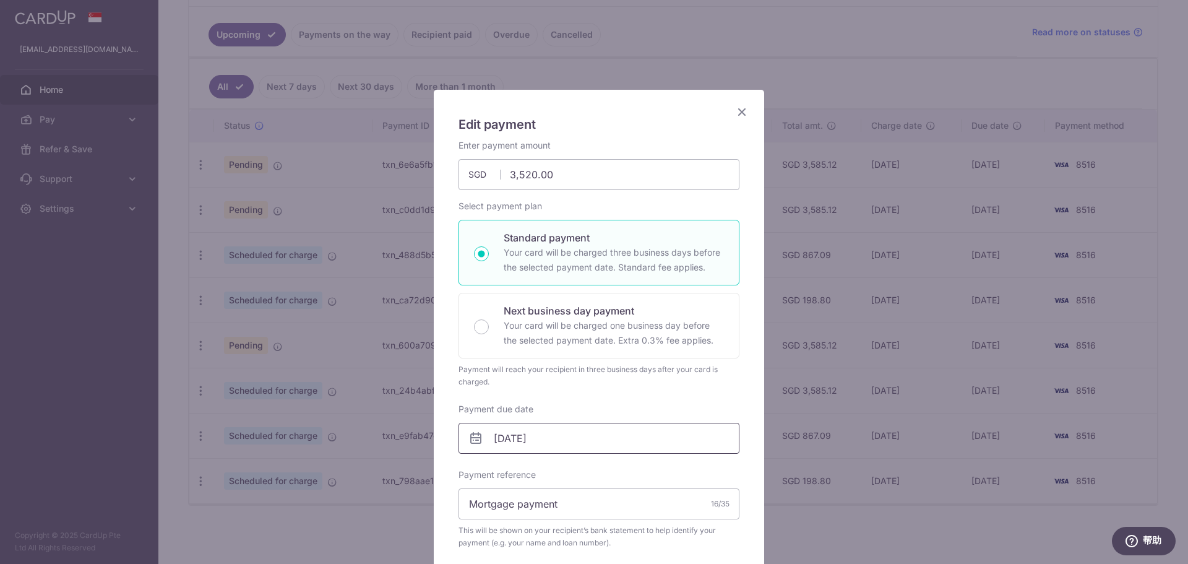
click at [598, 436] on input "[DATE]" at bounding box center [598, 438] width 281 height 31
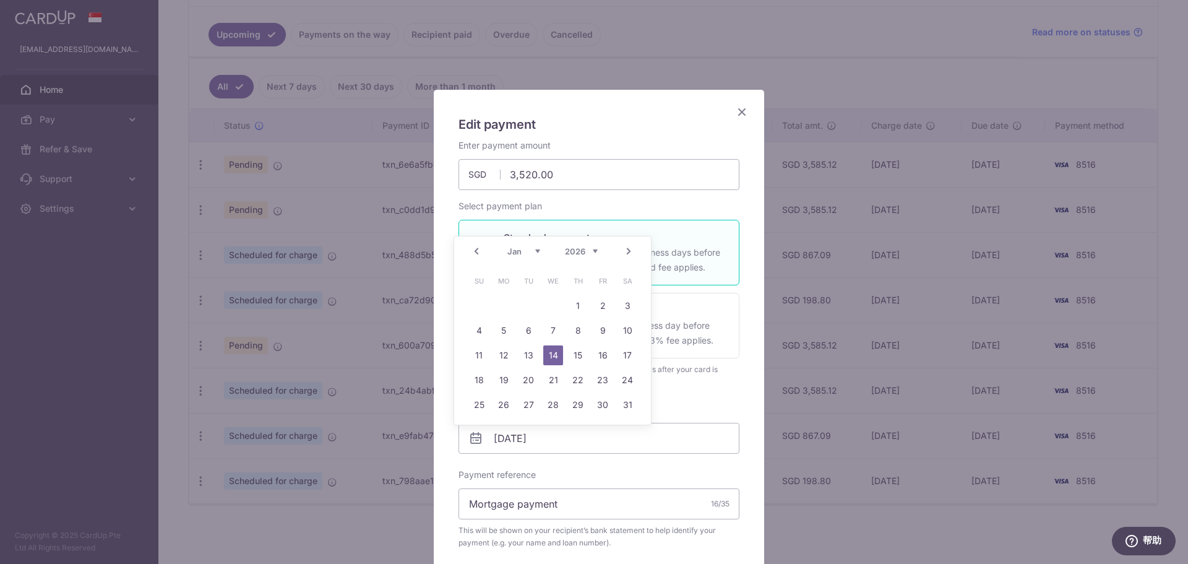
click at [472, 253] on link "Prev" at bounding box center [476, 251] width 15 height 15
click at [580, 357] on link "18" at bounding box center [578, 355] width 20 height 20
type input "[DATE]"
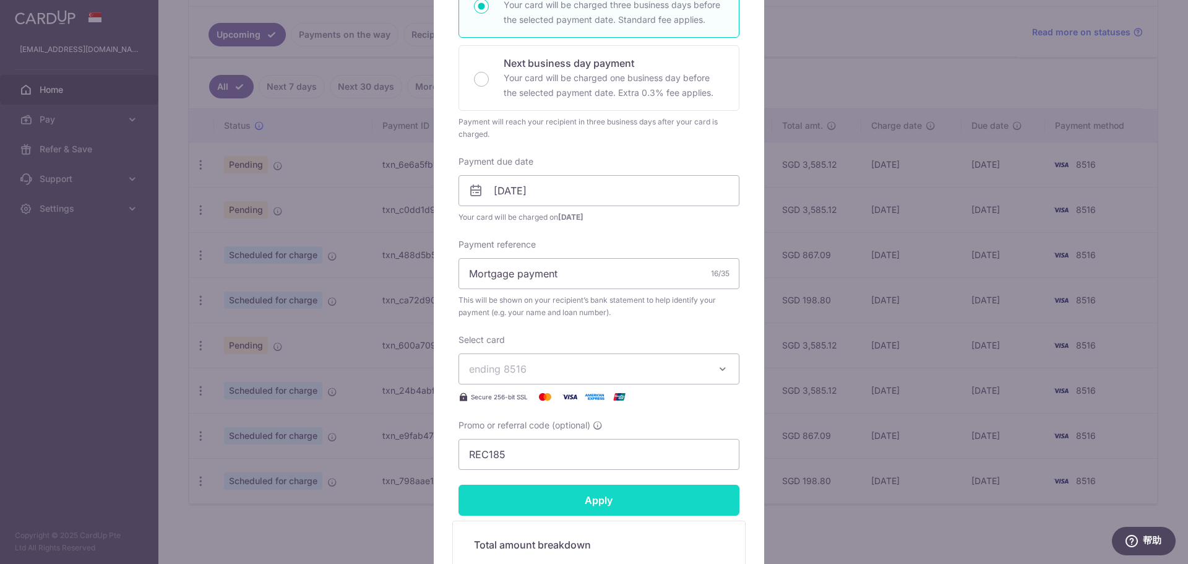
click at [603, 497] on input "Apply" at bounding box center [598, 499] width 281 height 31
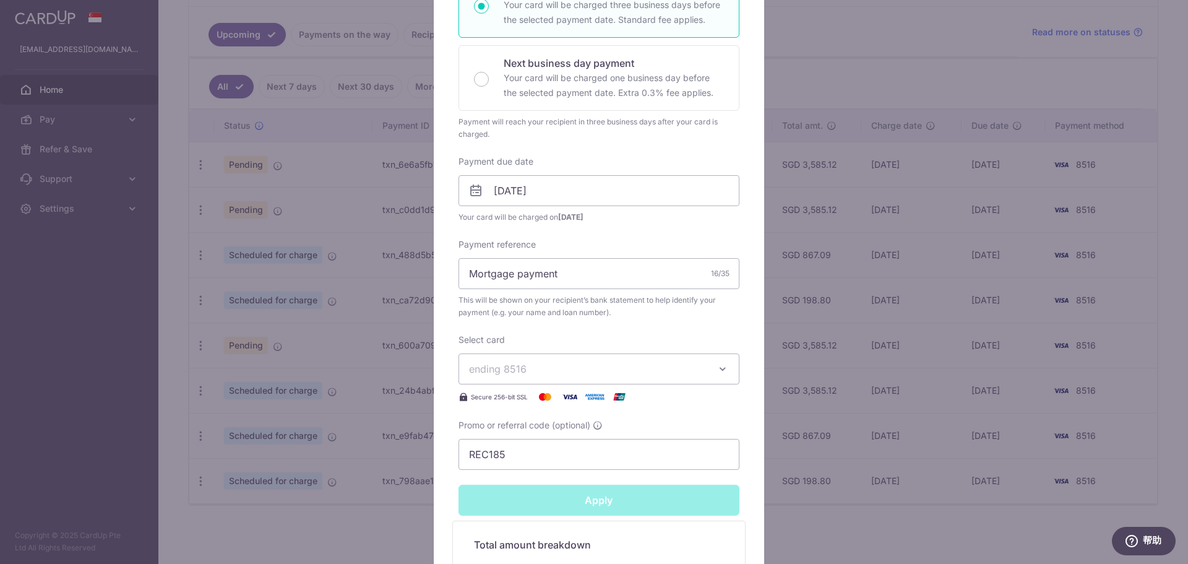
type input "Successfully Applied"
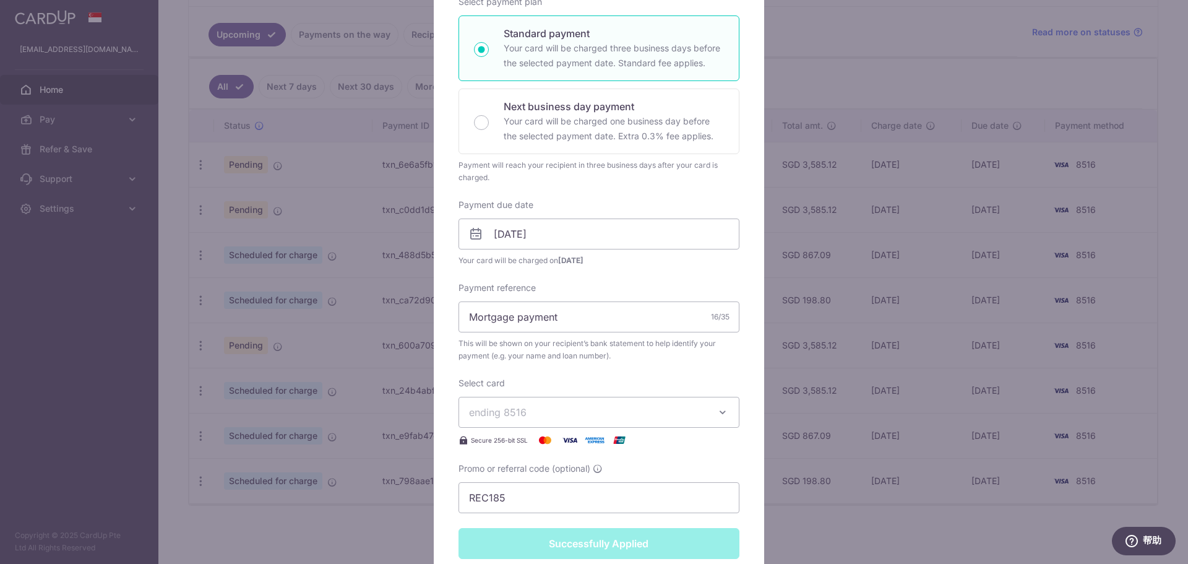
scroll to position [291, 0]
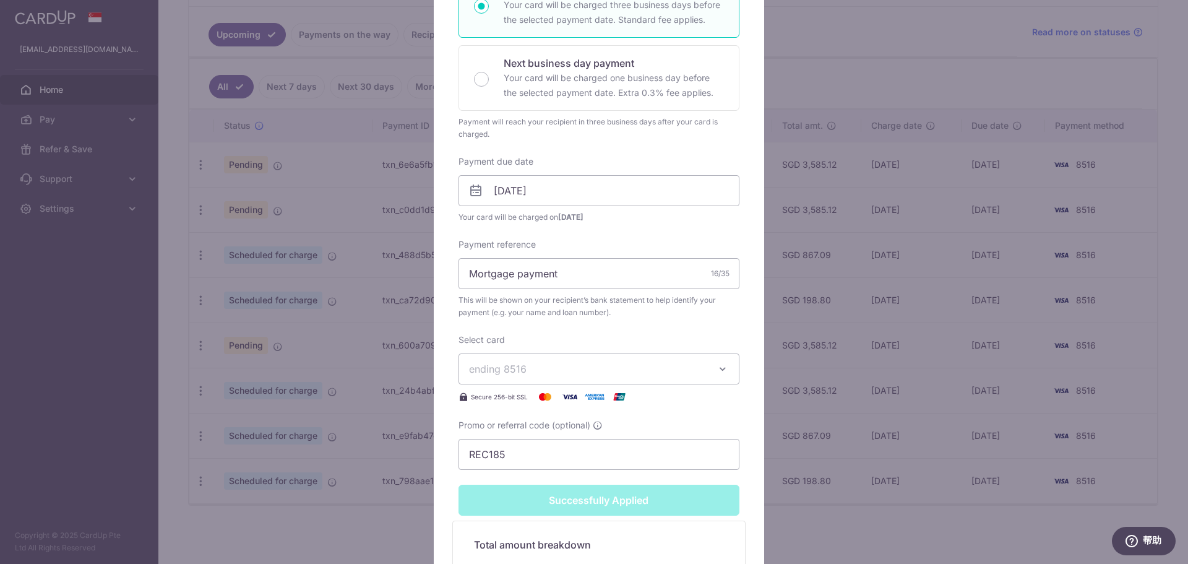
click at [1044, 362] on div "Edit payment By clicking apply, you will make changes to all payments to UOB sc…" at bounding box center [594, 282] width 1188 height 564
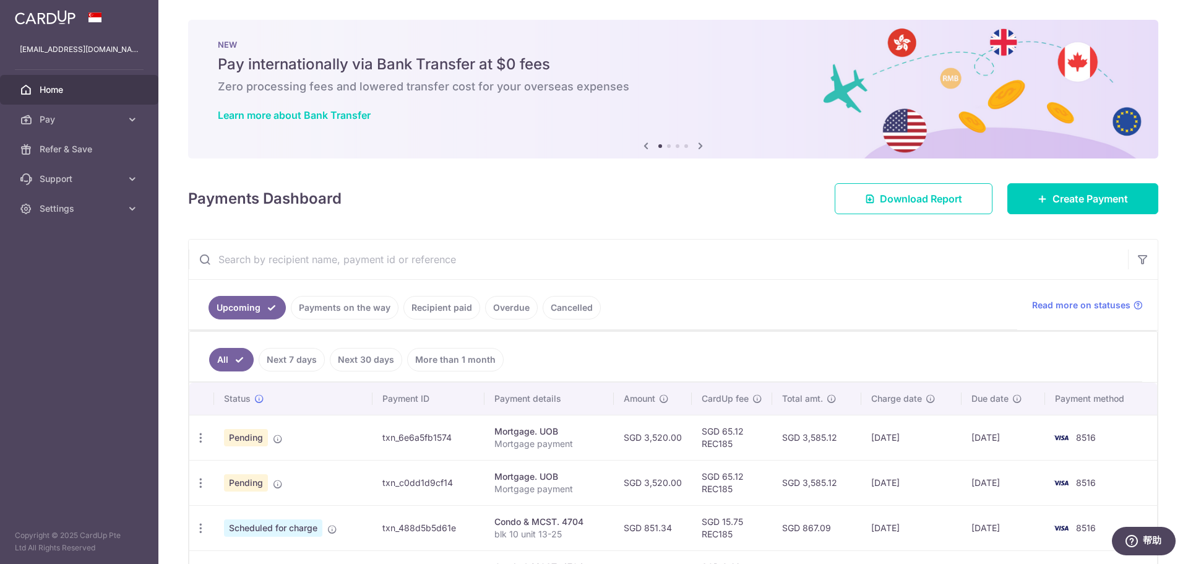
scroll to position [273, 0]
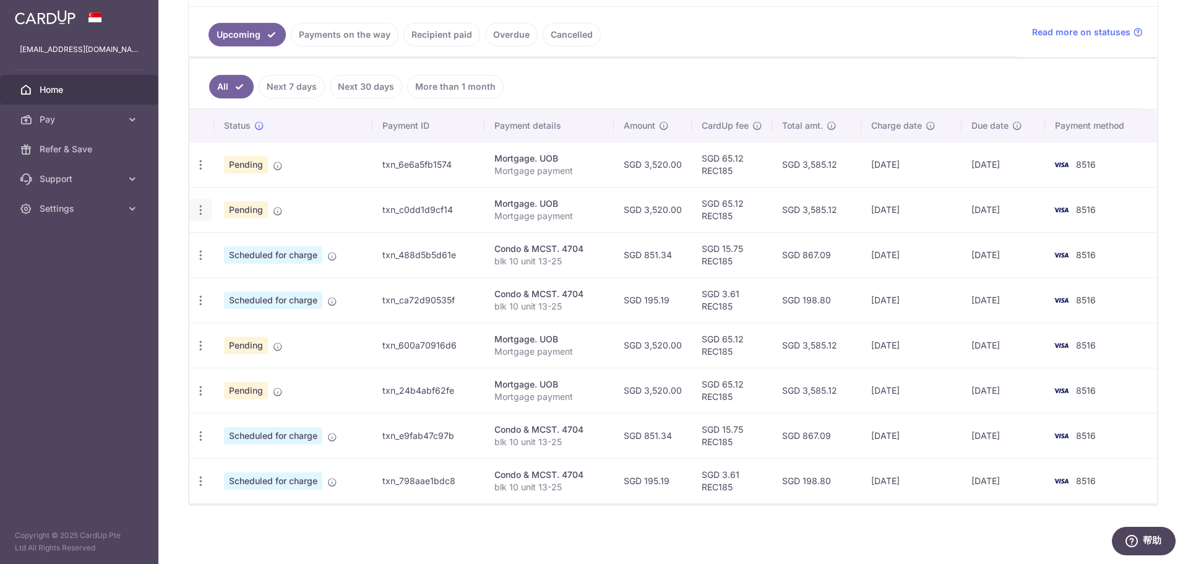
click at [204, 208] on icon "button" at bounding box center [200, 210] width 13 height 13
click at [230, 249] on span "Update payment" at bounding box center [267, 243] width 84 height 15
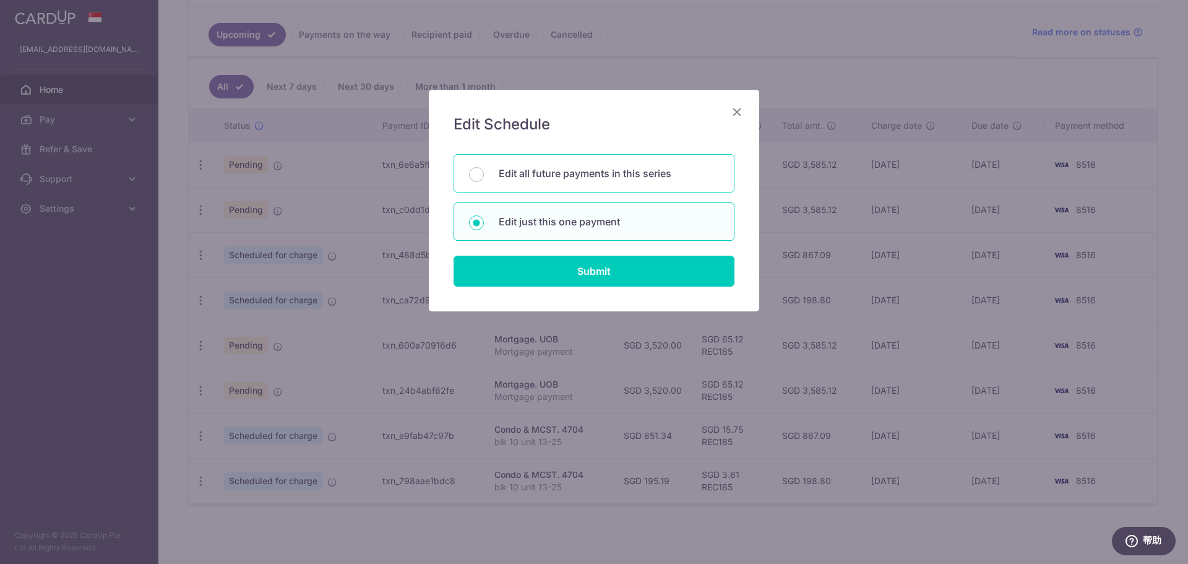
click at [600, 181] on div "Edit all future payments in this series" at bounding box center [593, 173] width 281 height 38
radio input "true"
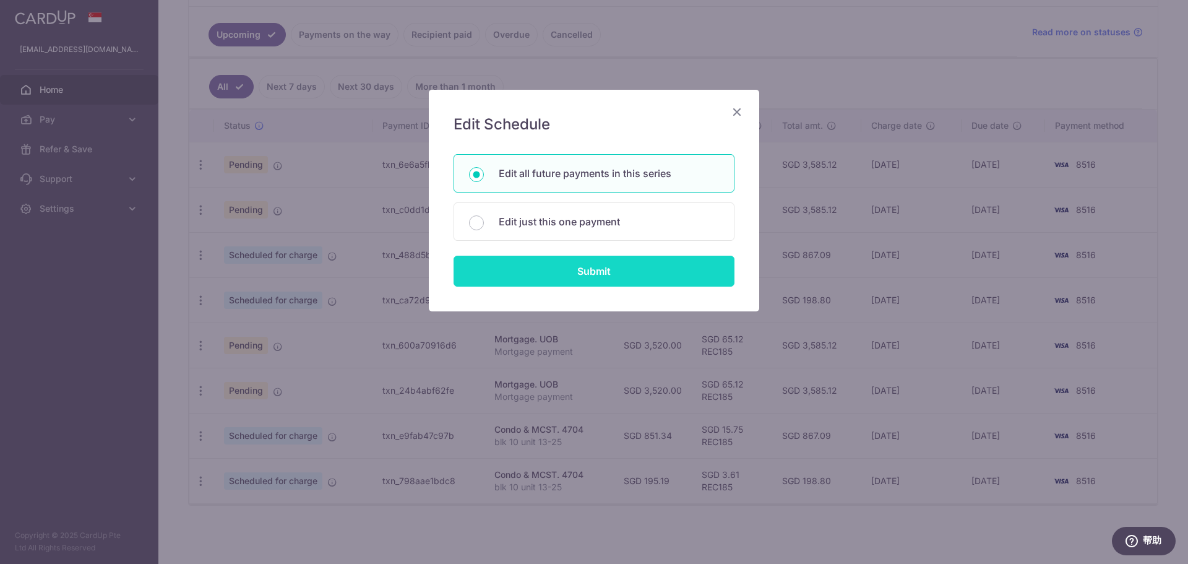
click at [604, 271] on input "Submit" at bounding box center [593, 270] width 281 height 31
radio input "true"
type input "3,520.00"
type input "Mortgage payment"
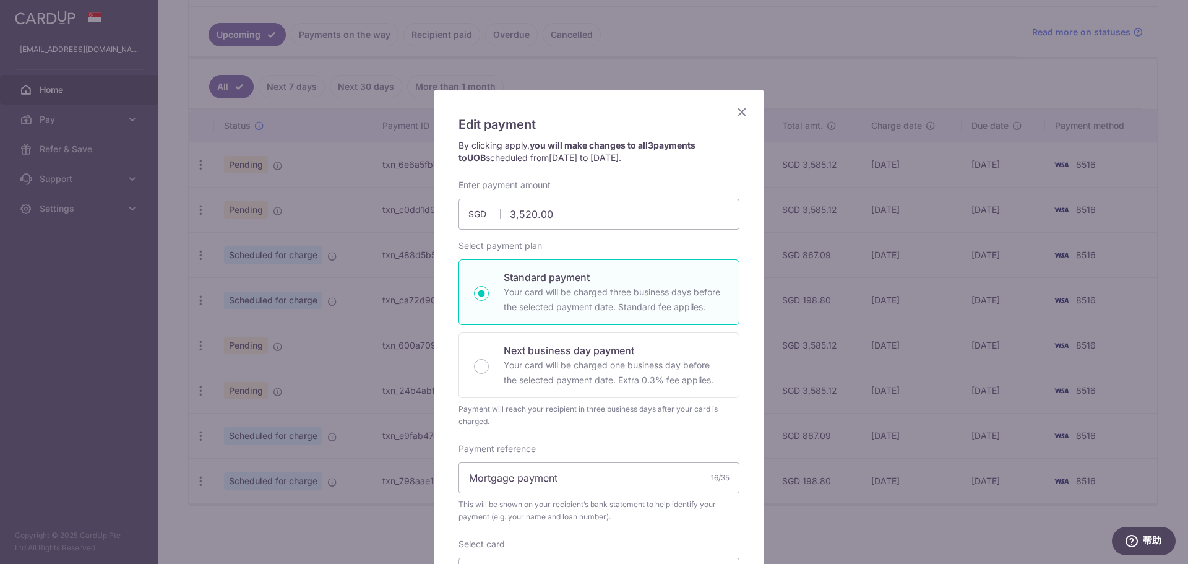
click at [742, 128] on div "Edit payment By clicking apply, you will make changes to all 3 payments to UOB …" at bounding box center [599, 464] width 330 height 749
click at [742, 105] on icon "Close" at bounding box center [741, 111] width 15 height 15
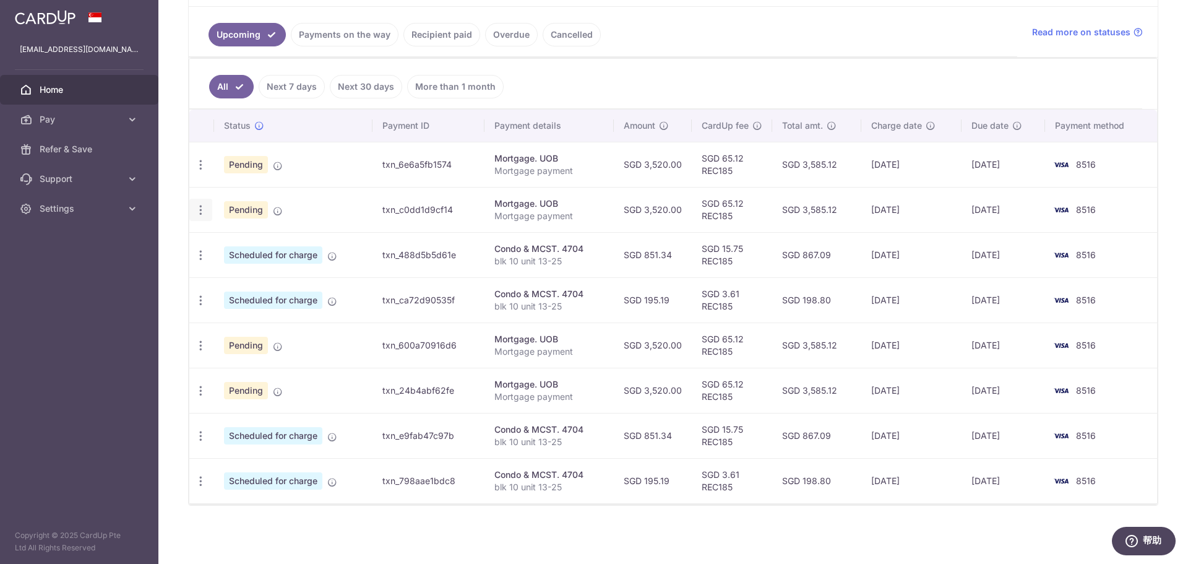
click at [210, 213] on div "Update payment Cancel payment Upload doc" at bounding box center [200, 210] width 23 height 23
click at [199, 216] on icon "button" at bounding box center [200, 210] width 13 height 13
click at [255, 243] on span "Update payment" at bounding box center [267, 243] width 84 height 15
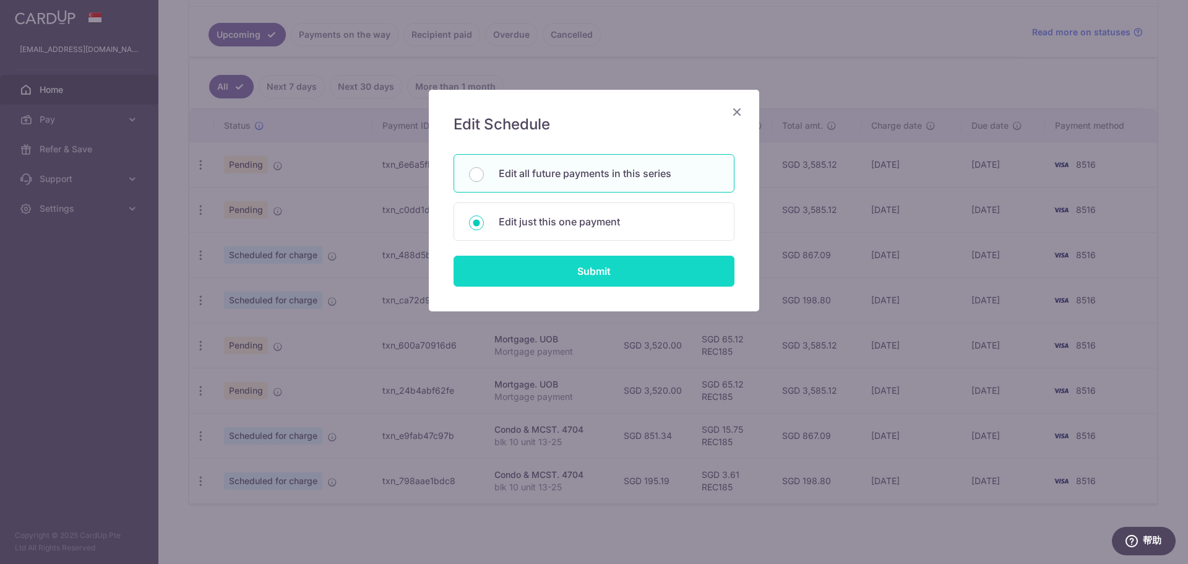
click at [567, 272] on input "Submit" at bounding box center [593, 270] width 281 height 31
radio input "true"
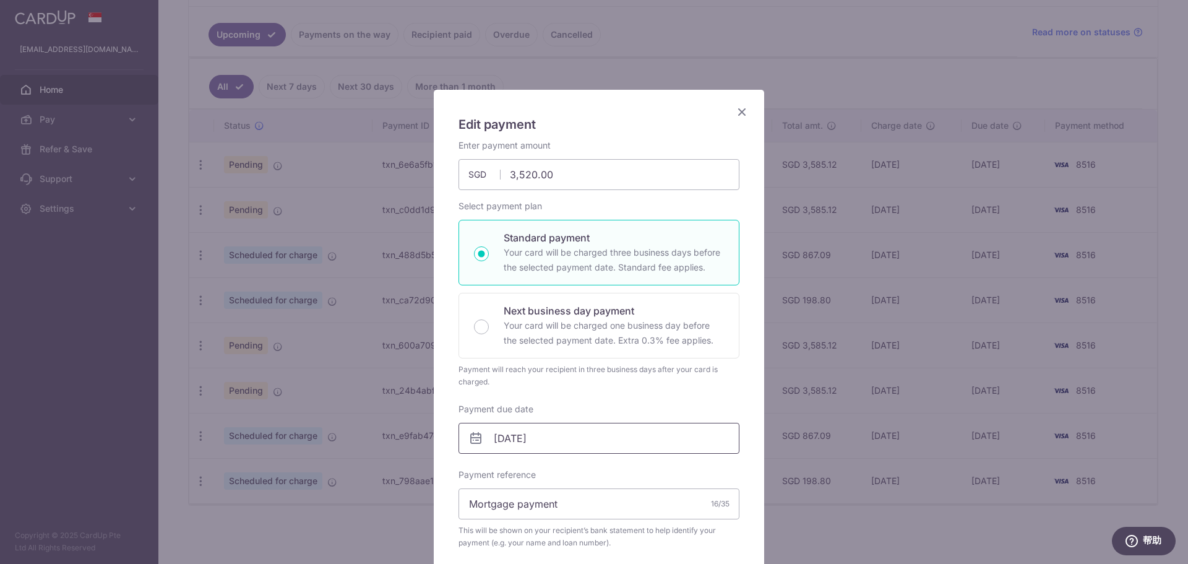
click at [575, 437] on input "18/10/2025" at bounding box center [598, 438] width 281 height 31
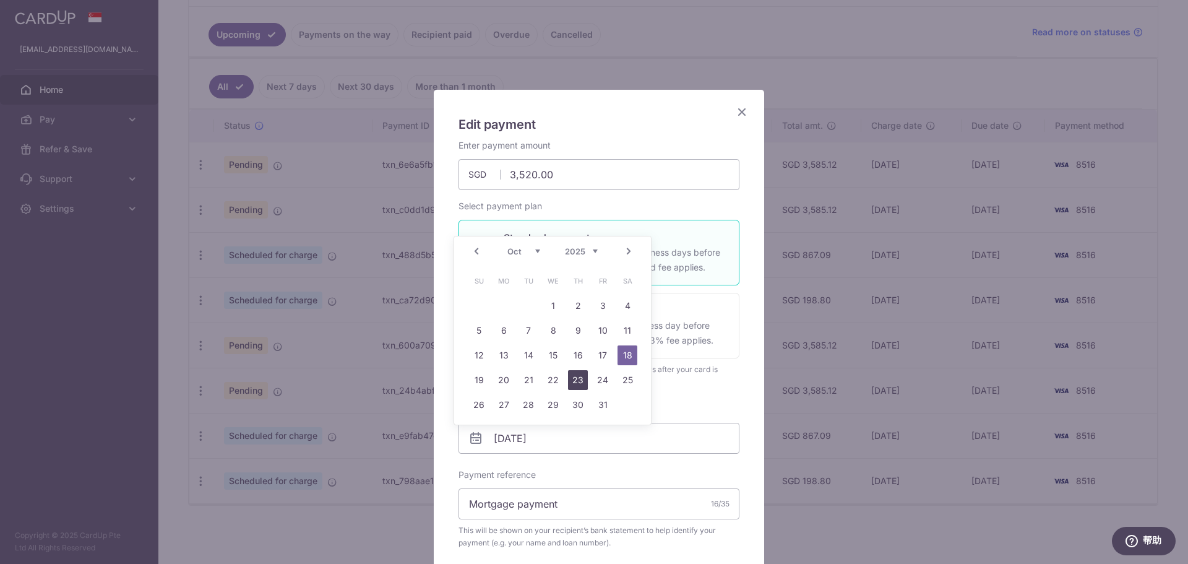
click at [583, 382] on link "23" at bounding box center [578, 380] width 20 height 20
type input "[DATE]"
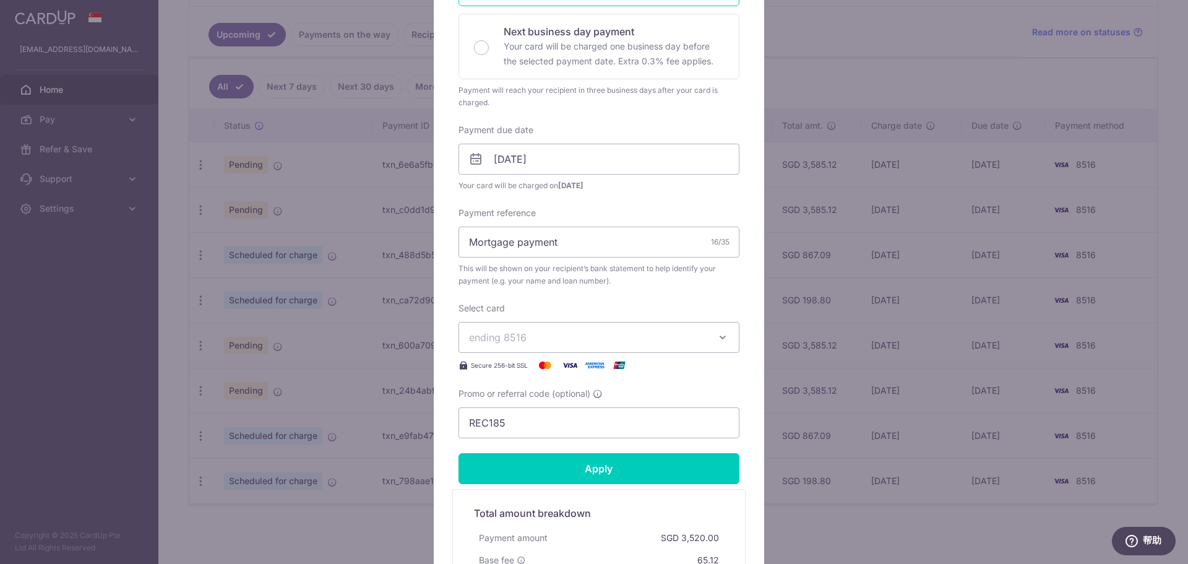
scroll to position [371, 0]
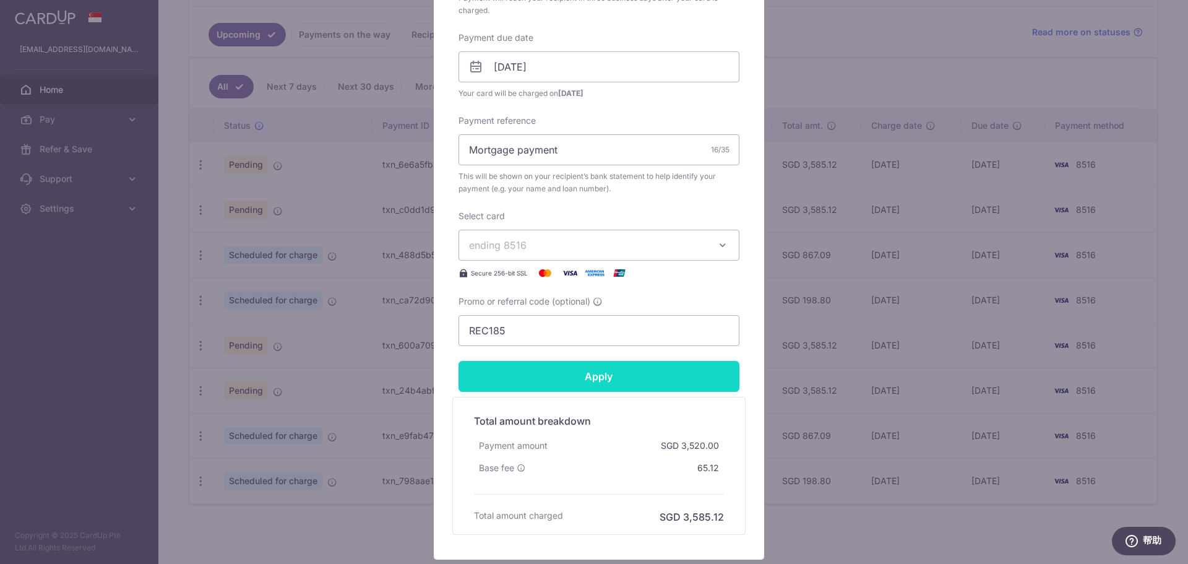
click at [603, 367] on input "Apply" at bounding box center [598, 376] width 281 height 31
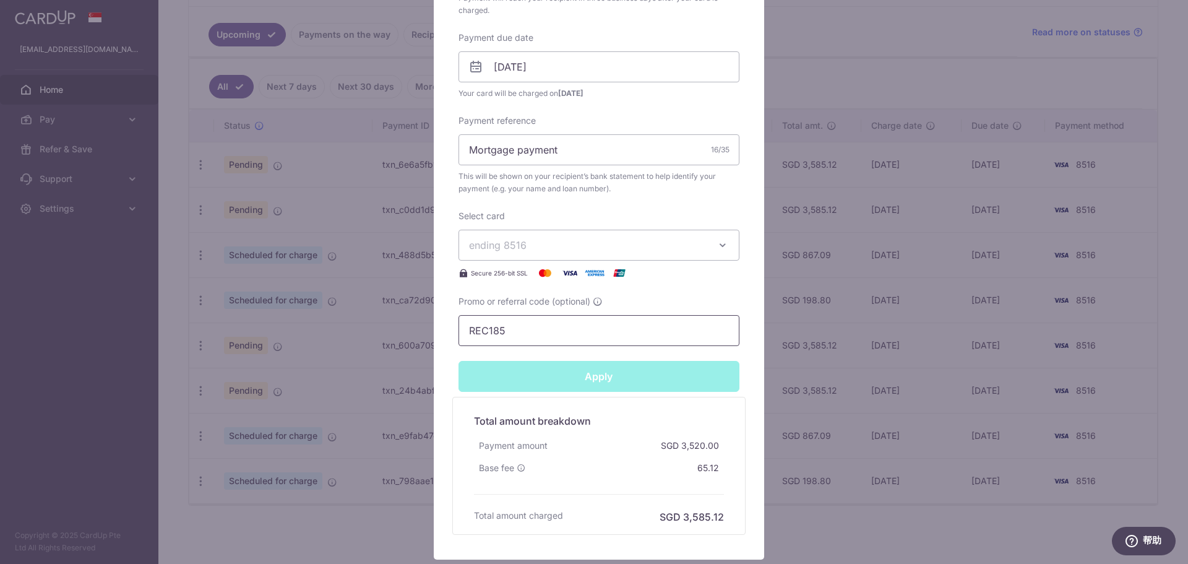
type input "Successfully Applied"
click at [247, 265] on div "Edit payment By clicking apply, you will make changes to all 3 payments to UOB …" at bounding box center [594, 282] width 1188 height 564
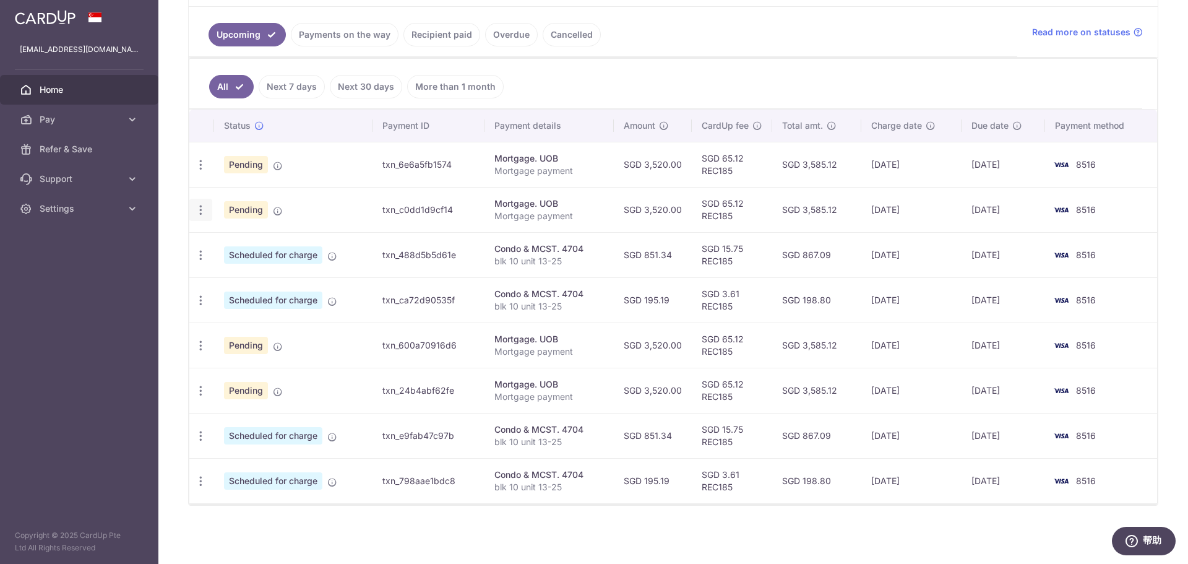
click at [195, 199] on div "Update payment Cancel payment Upload doc" at bounding box center [200, 210] width 23 height 23
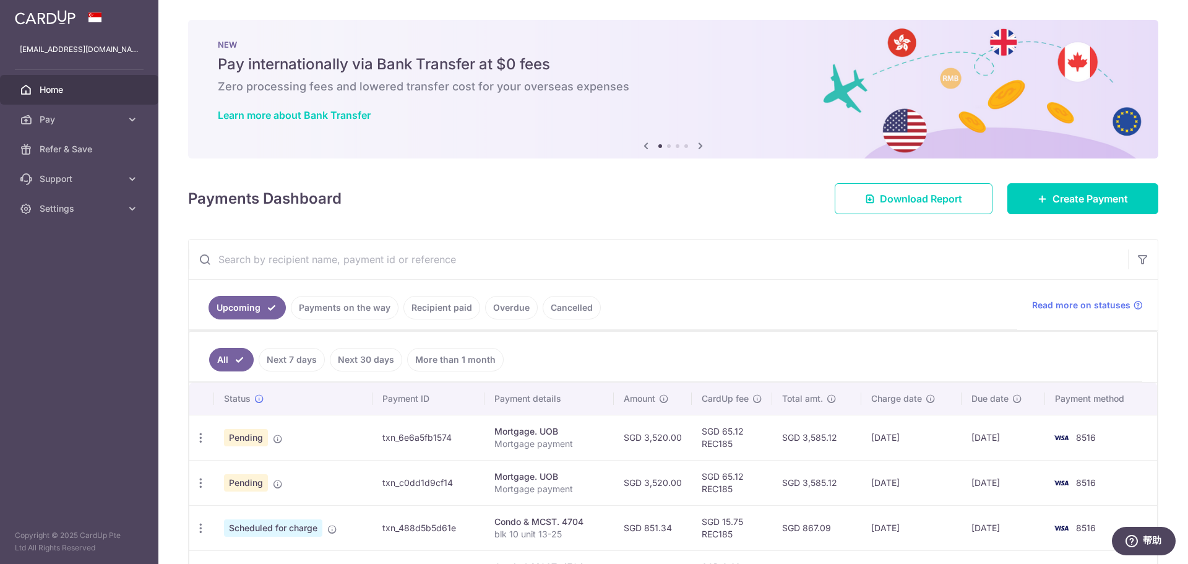
scroll to position [247, 0]
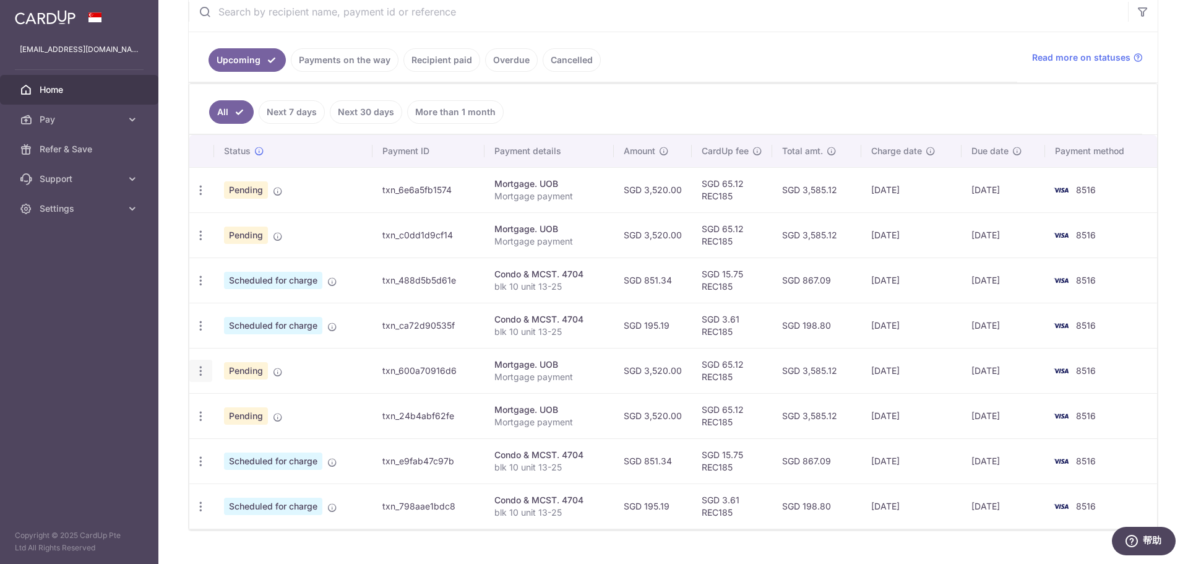
click at [207, 375] on div "Update payment Cancel payment Upload doc" at bounding box center [200, 370] width 23 height 23
click at [201, 371] on icon "button" at bounding box center [200, 370] width 13 height 13
click at [264, 405] on span "Update payment" at bounding box center [267, 404] width 84 height 15
radio input "true"
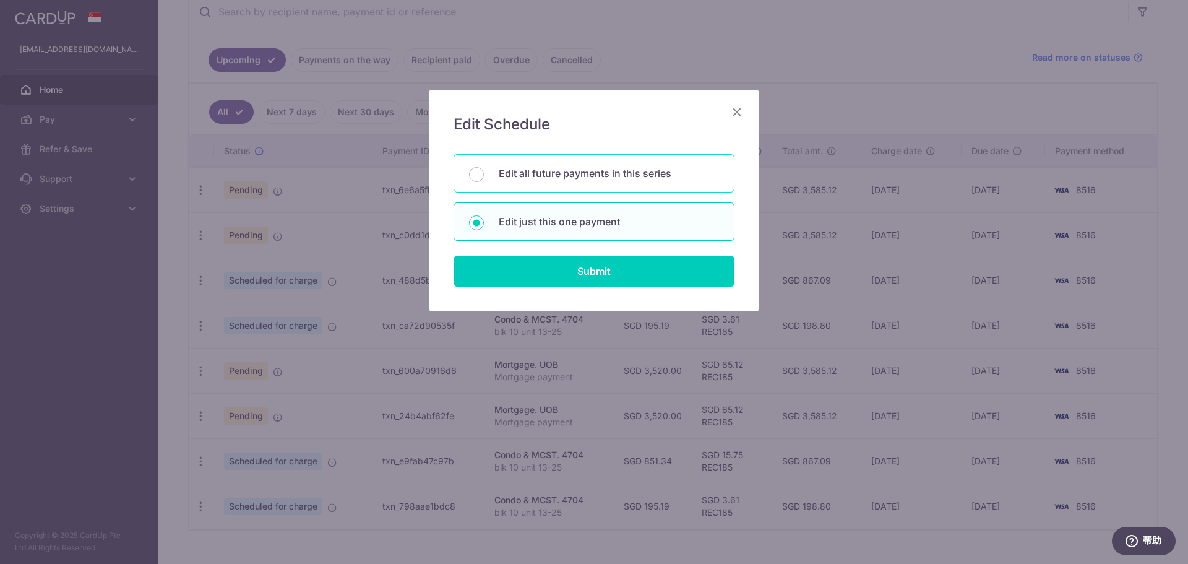
click at [635, 181] on div "Edit all future payments in this series" at bounding box center [593, 173] width 281 height 38
radio input "true"
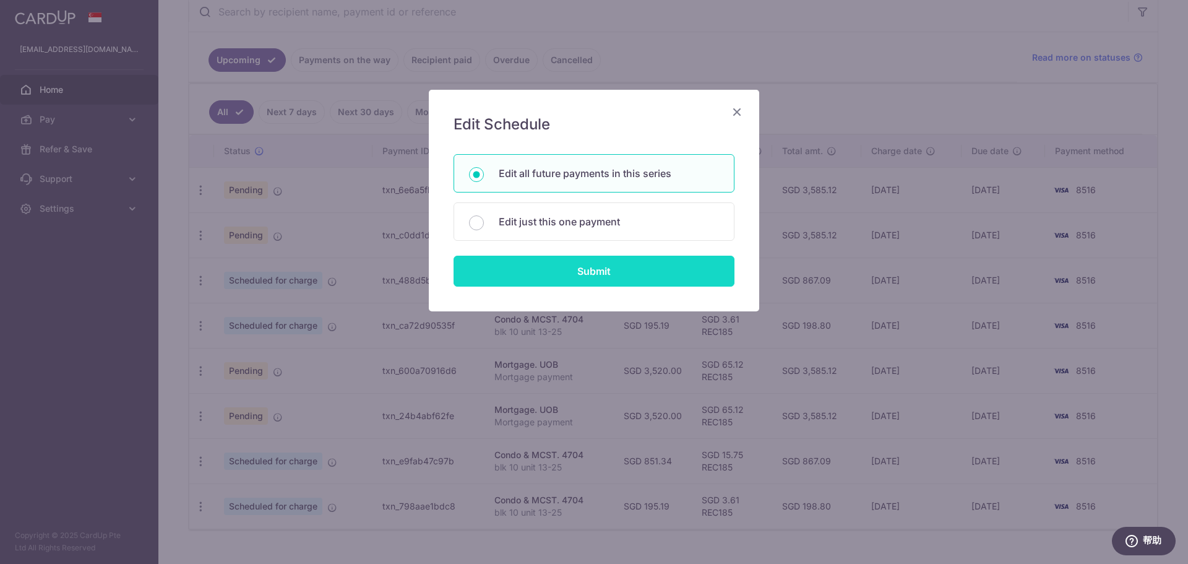
click at [606, 270] on input "Submit" at bounding box center [593, 270] width 281 height 31
radio input "true"
type input "3,520.00"
type input "Mortgage payment"
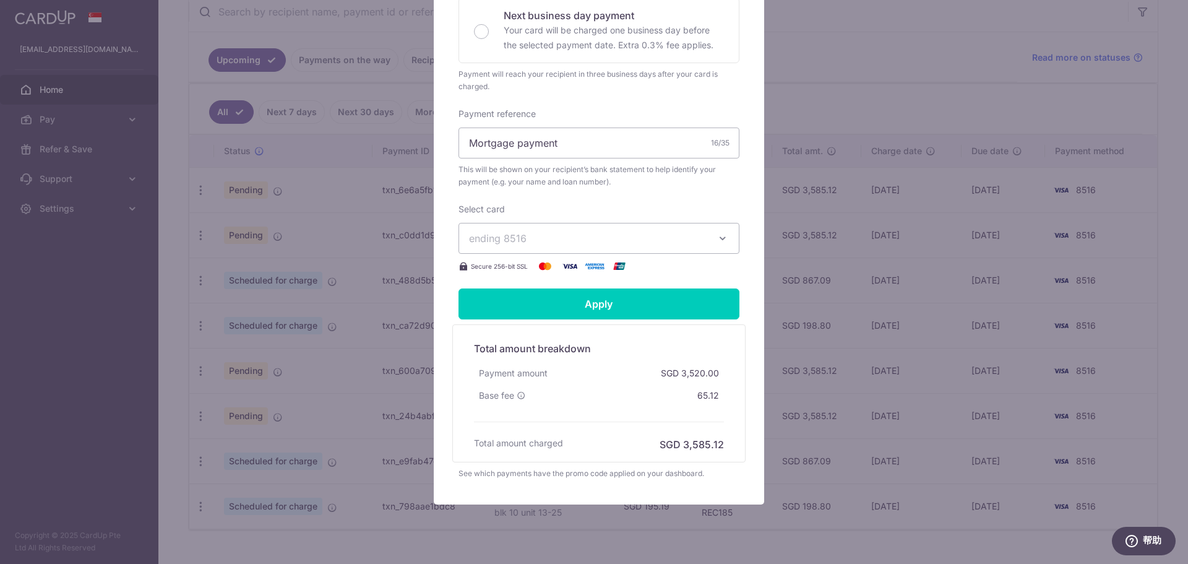
scroll to position [365, 0]
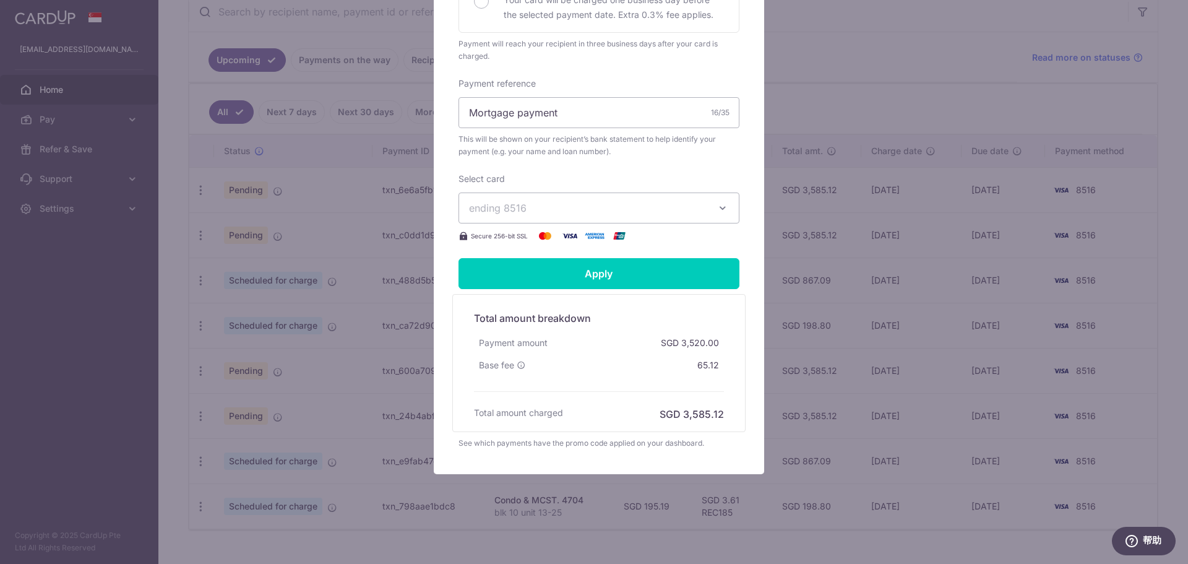
click at [913, 286] on div "Edit payment By clicking apply, you will make changes to all 2 payments to UOB …" at bounding box center [594, 282] width 1188 height 564
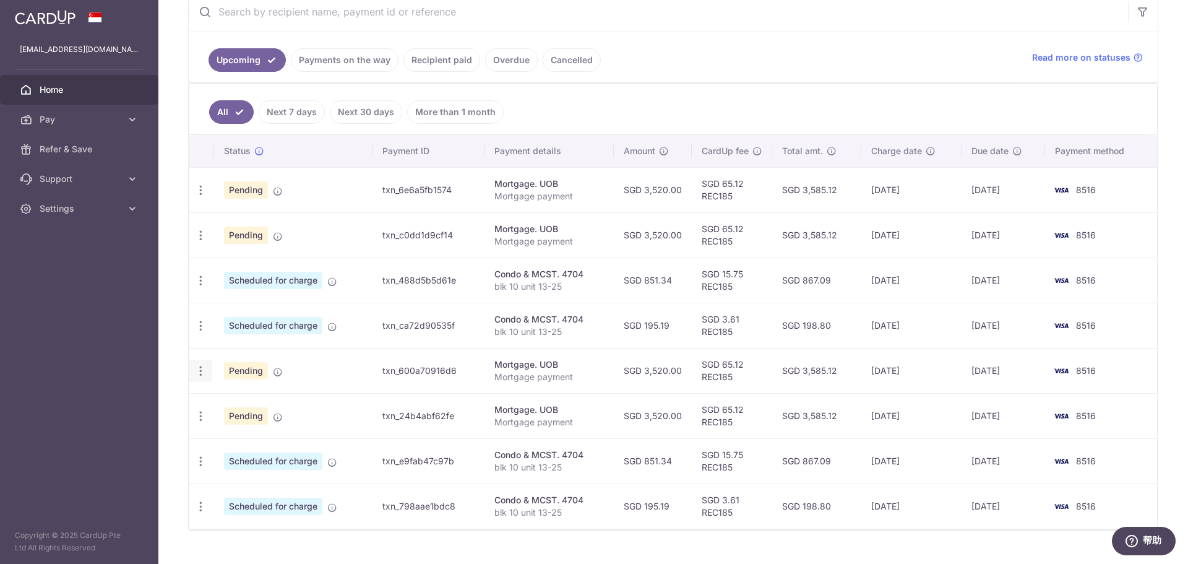
click at [210, 364] on div "Update payment Cancel payment Upload doc" at bounding box center [200, 370] width 23 height 23
click at [203, 367] on icon "button" at bounding box center [200, 370] width 13 height 13
click at [288, 394] on link "Update payment" at bounding box center [254, 405] width 129 height 30
radio input "true"
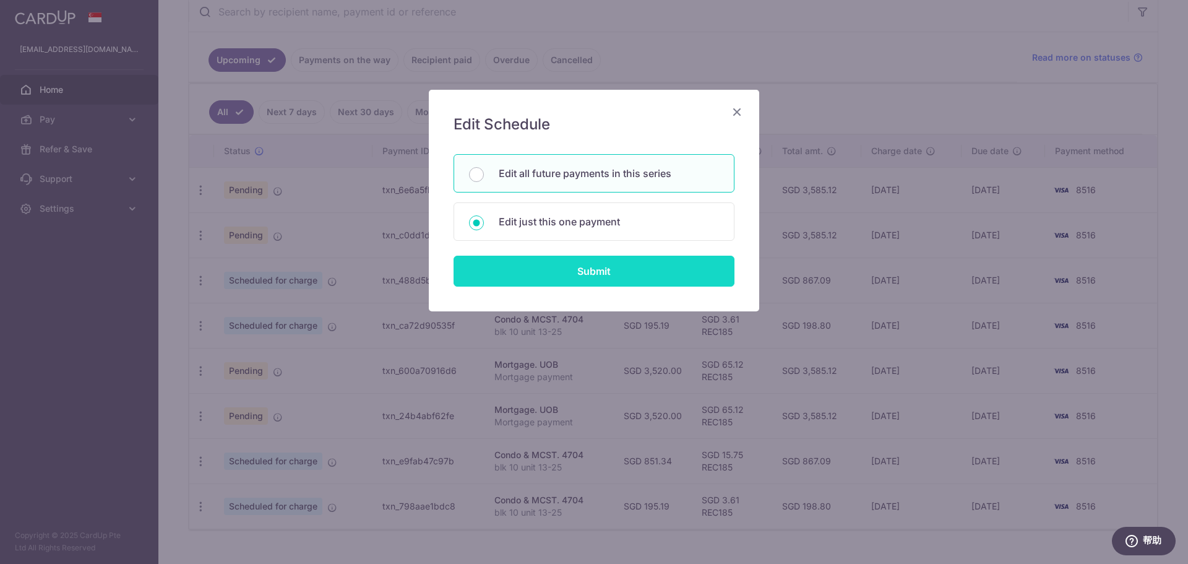
click at [623, 269] on input "Submit" at bounding box center [593, 270] width 281 height 31
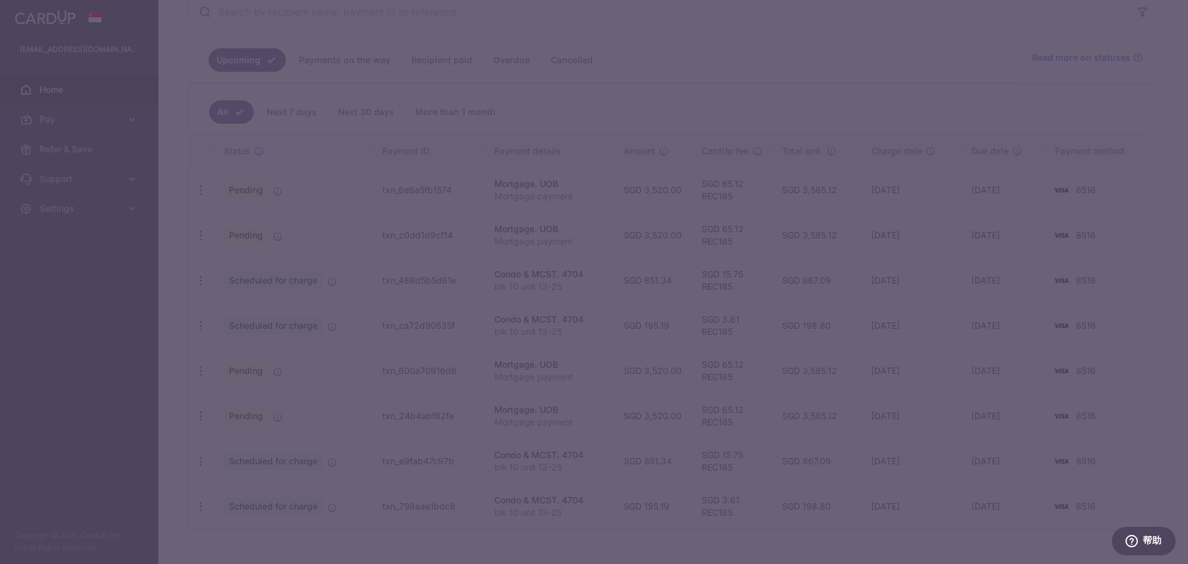
scroll to position [0, 0]
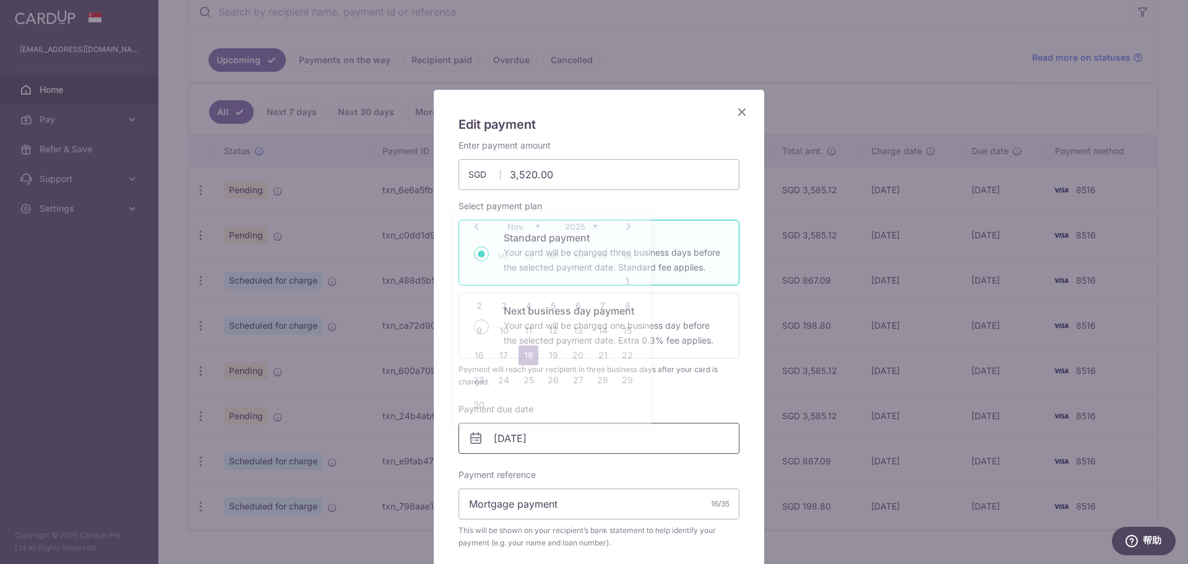
click at [590, 431] on input "[DATE]" at bounding box center [598, 438] width 281 height 31
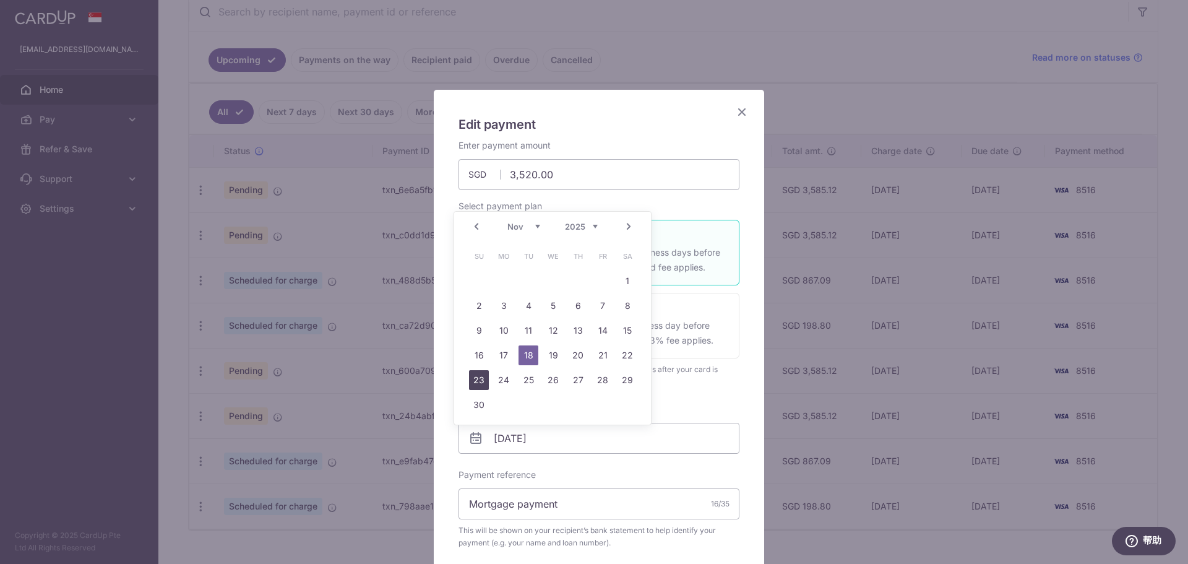
click at [480, 372] on link "23" at bounding box center [479, 380] width 20 height 20
type input "[DATE]"
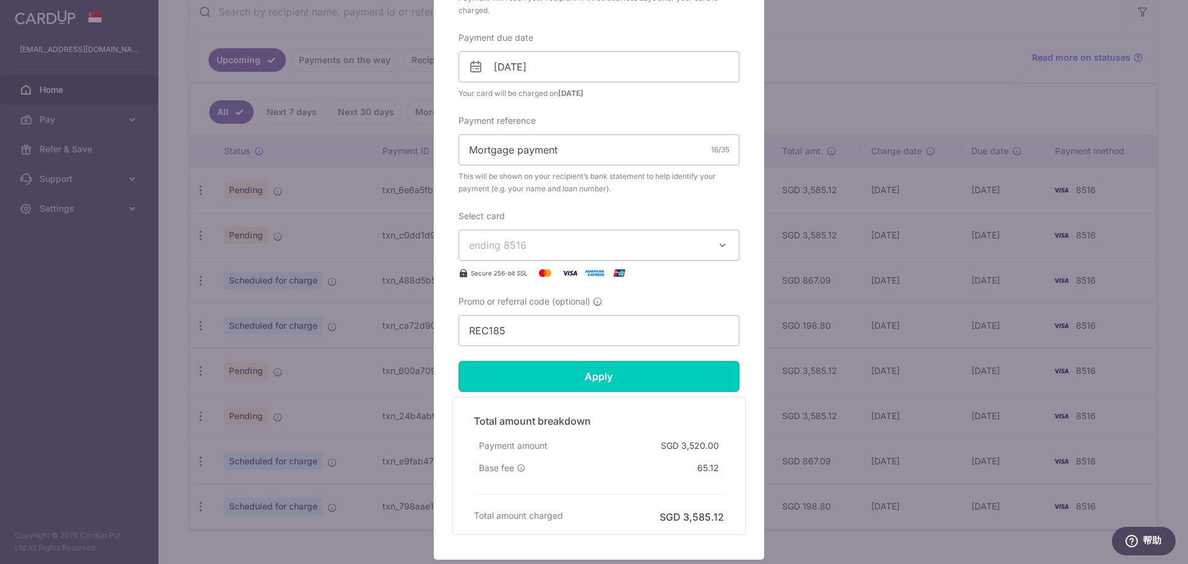
click at [575, 382] on input "Apply" at bounding box center [598, 376] width 281 height 31
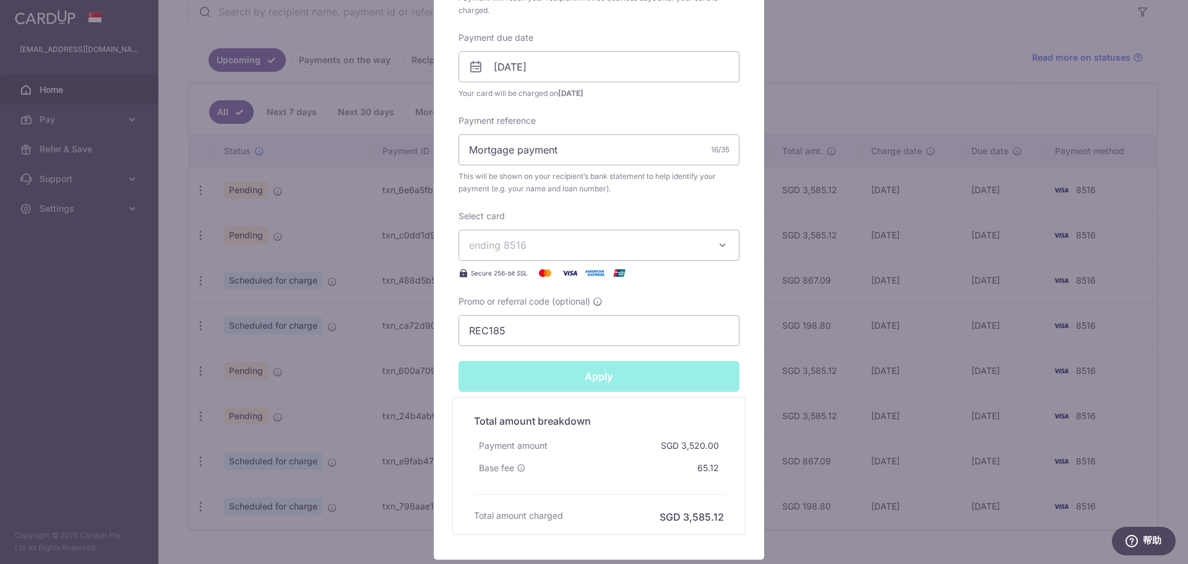
type input "Successfully Applied"
click at [269, 371] on div "Edit payment By clicking apply, you will make changes to all 2 payments to UOB …" at bounding box center [594, 282] width 1188 height 564
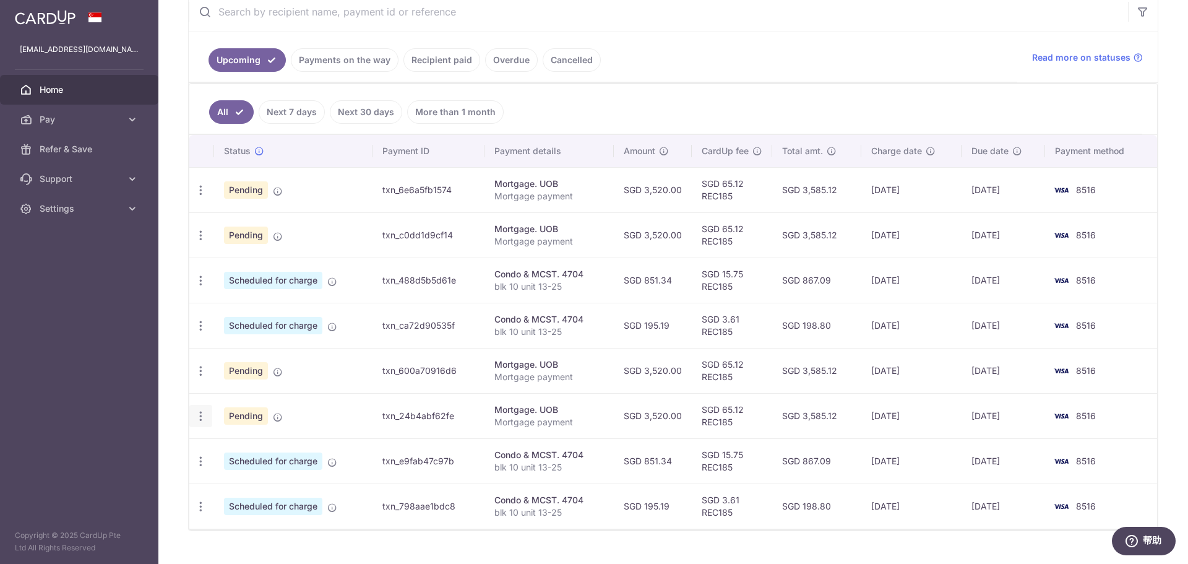
click at [202, 411] on icon "button" at bounding box center [200, 416] width 13 height 13
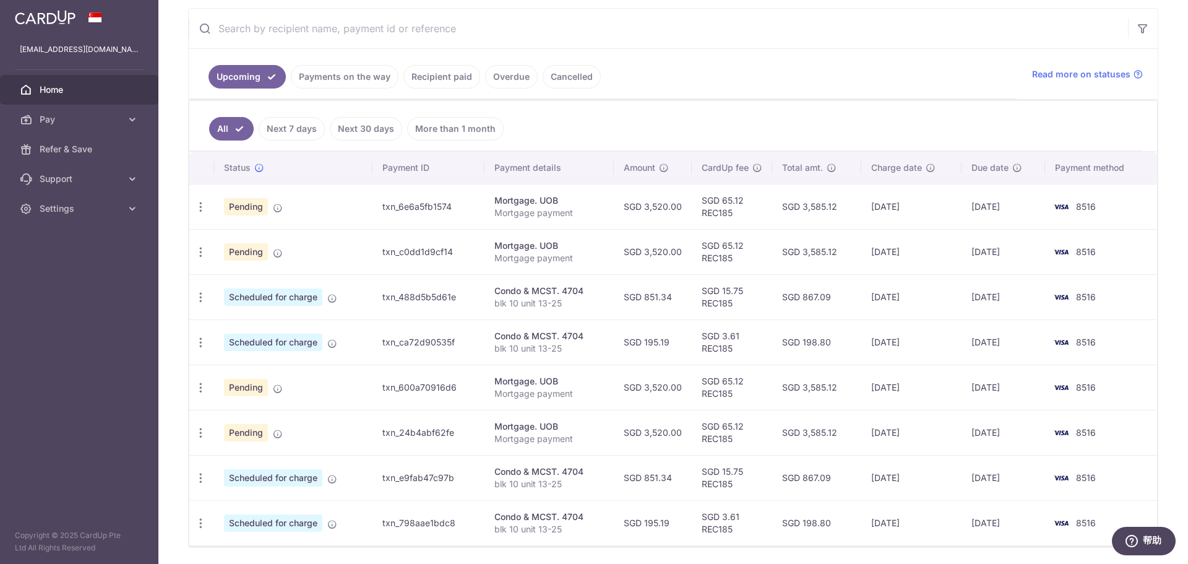
scroll to position [247, 0]
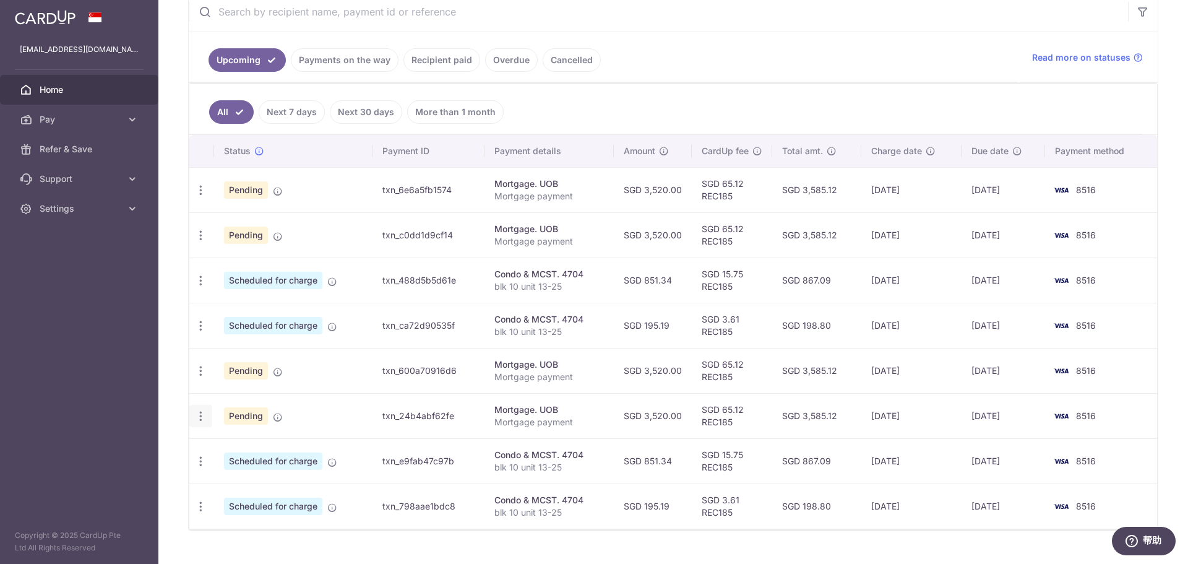
click at [189, 406] on div "Update payment Cancel payment Upload doc" at bounding box center [200, 416] width 23 height 23
click at [204, 413] on icon "button" at bounding box center [200, 416] width 13 height 13
click at [229, 436] on link "Update payment" at bounding box center [254, 450] width 129 height 30
radio input "true"
type input "3,520.00"
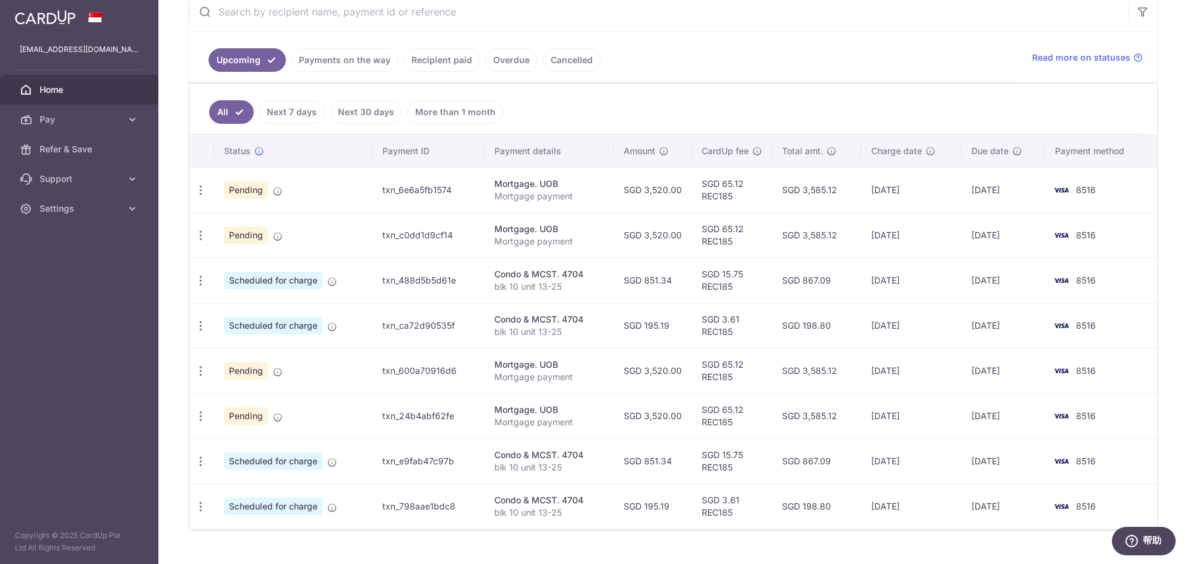
type input "[DATE]"
type input "Mortgage payment"
type input "REC185"
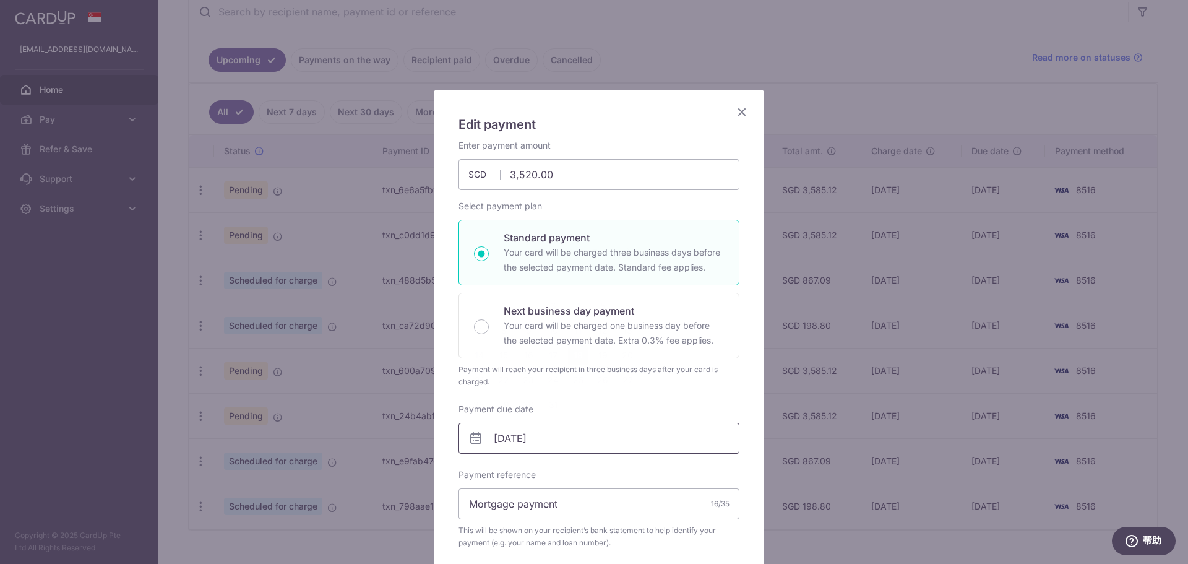
click at [512, 444] on input "[DATE]" at bounding box center [598, 438] width 281 height 31
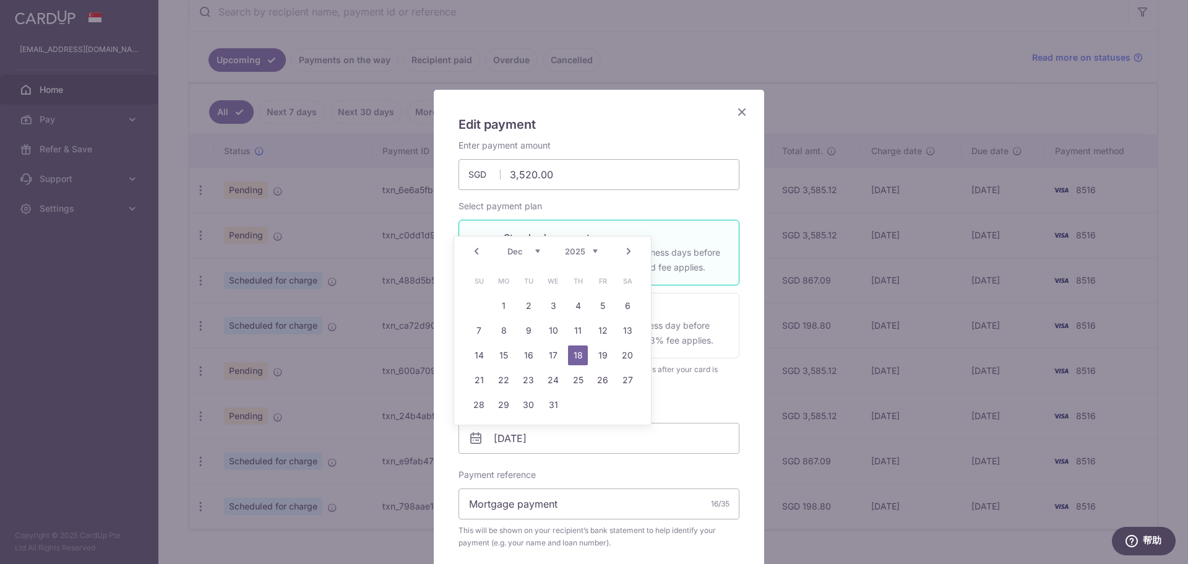
click at [533, 378] on link "23" at bounding box center [528, 380] width 20 height 20
type input "[DATE]"
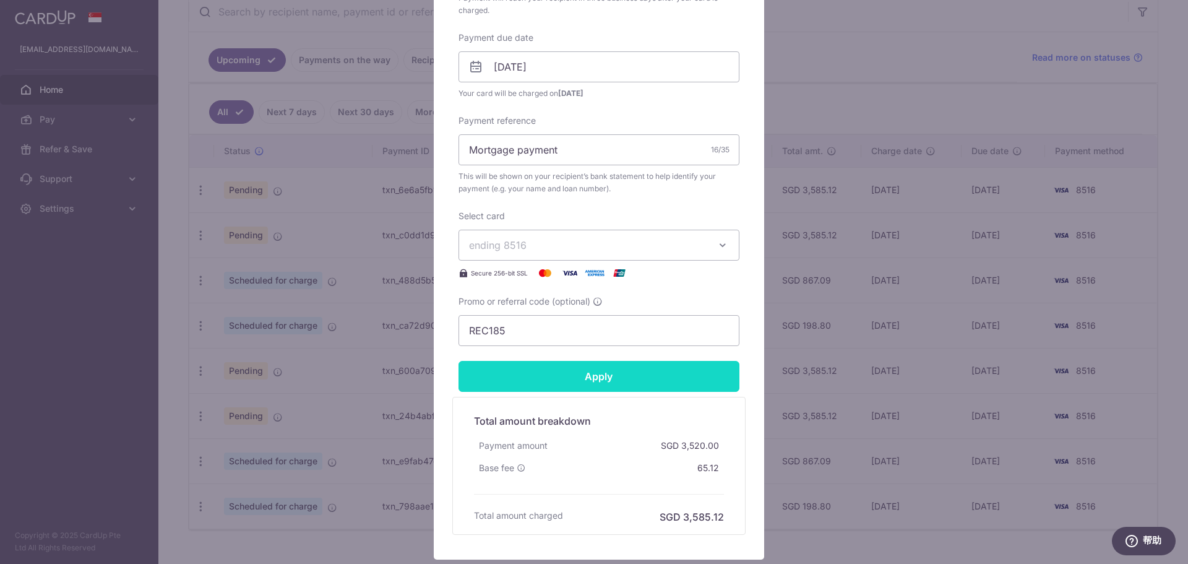
click at [593, 385] on input "Apply" at bounding box center [598, 376] width 281 height 31
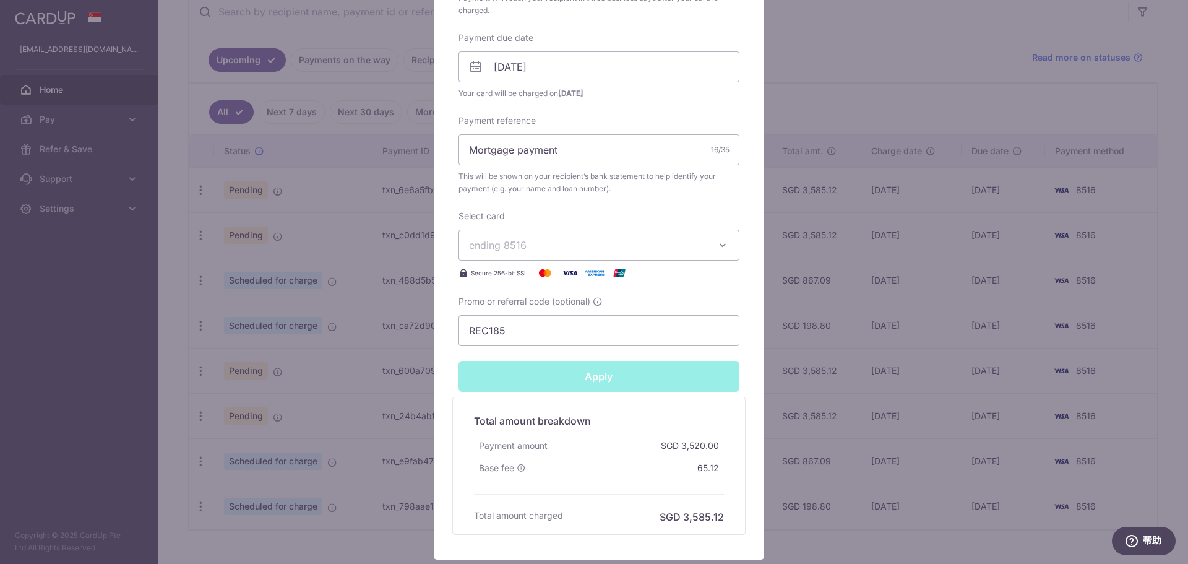
type input "Successfully Applied"
drag, startPoint x: 1067, startPoint y: 333, endPoint x: 1082, endPoint y: 332, distance: 15.6
click at [1082, 332] on div "Edit payment By clicking apply, you will make changes to all payments to UOB sc…" at bounding box center [594, 282] width 1188 height 564
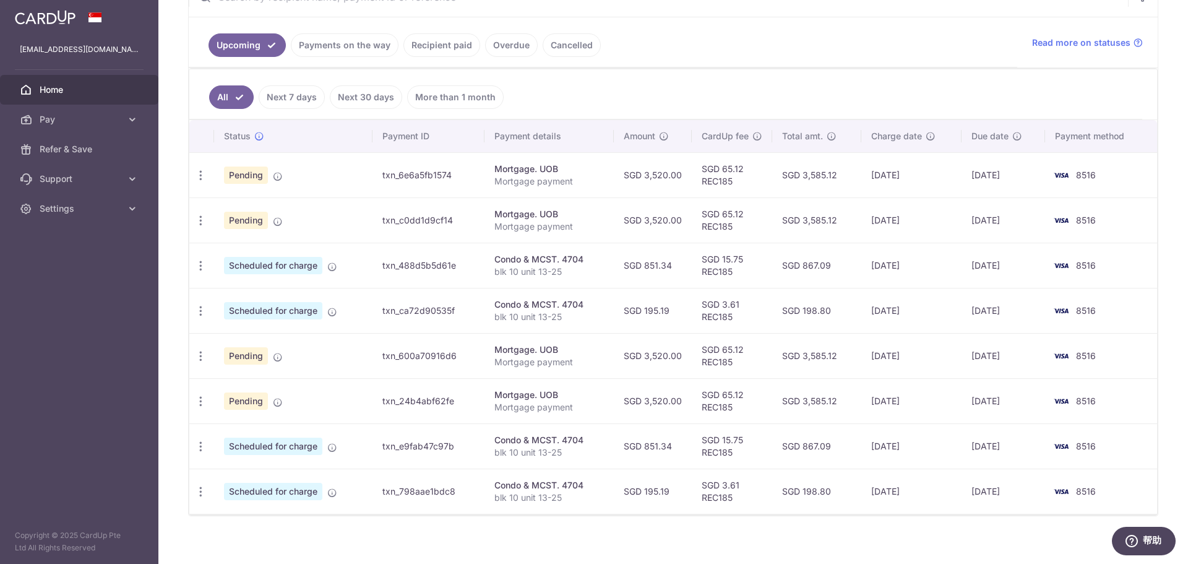
scroll to position [273, 0]
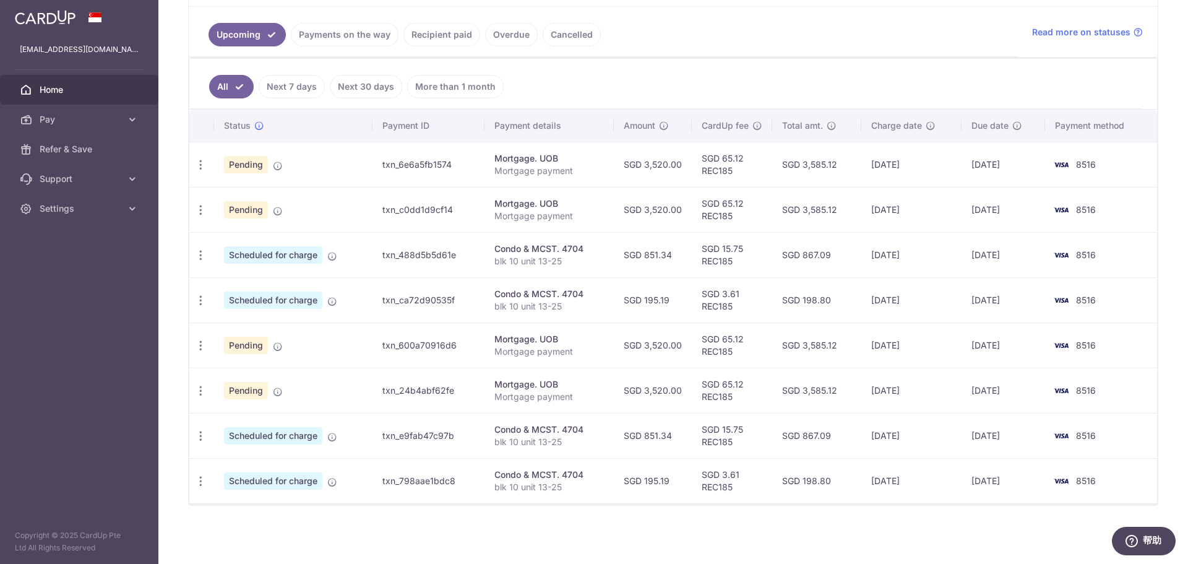
click at [351, 26] on link "Payments on the way" at bounding box center [345, 35] width 108 height 24
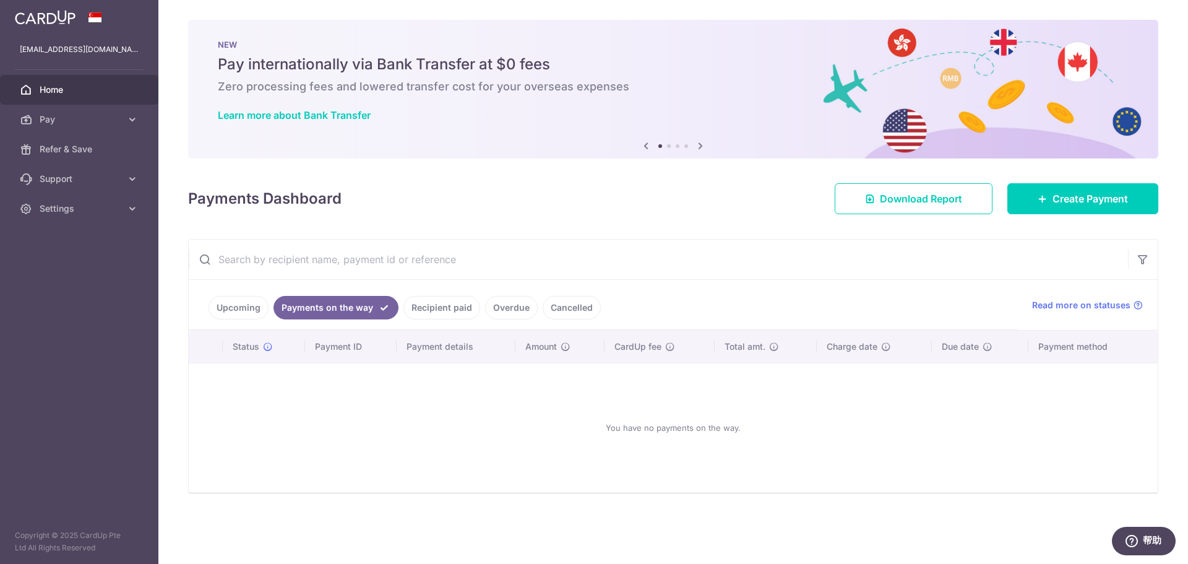
click at [425, 298] on link "Recipient paid" at bounding box center [441, 308] width 77 height 24
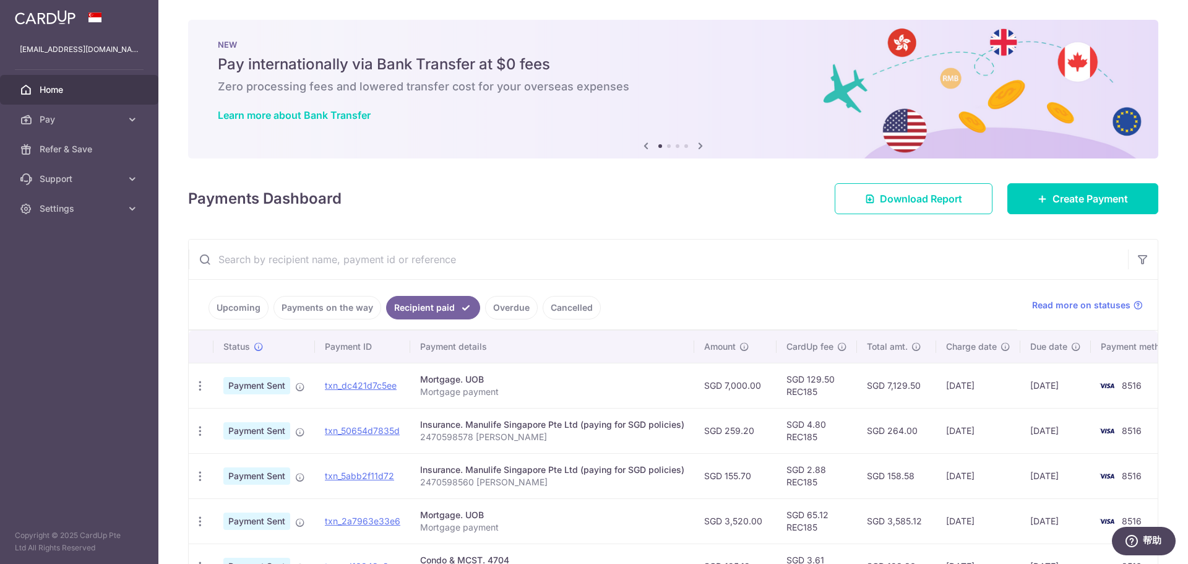
drag, startPoint x: 411, startPoint y: 418, endPoint x: 752, endPoint y: 489, distance: 348.2
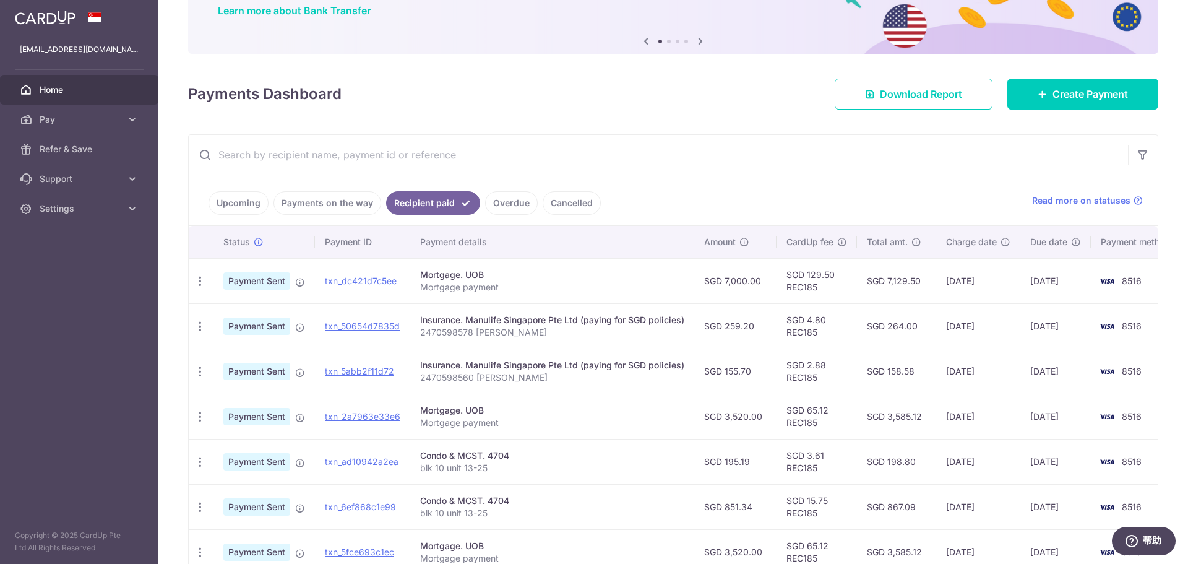
scroll to position [247, 0]
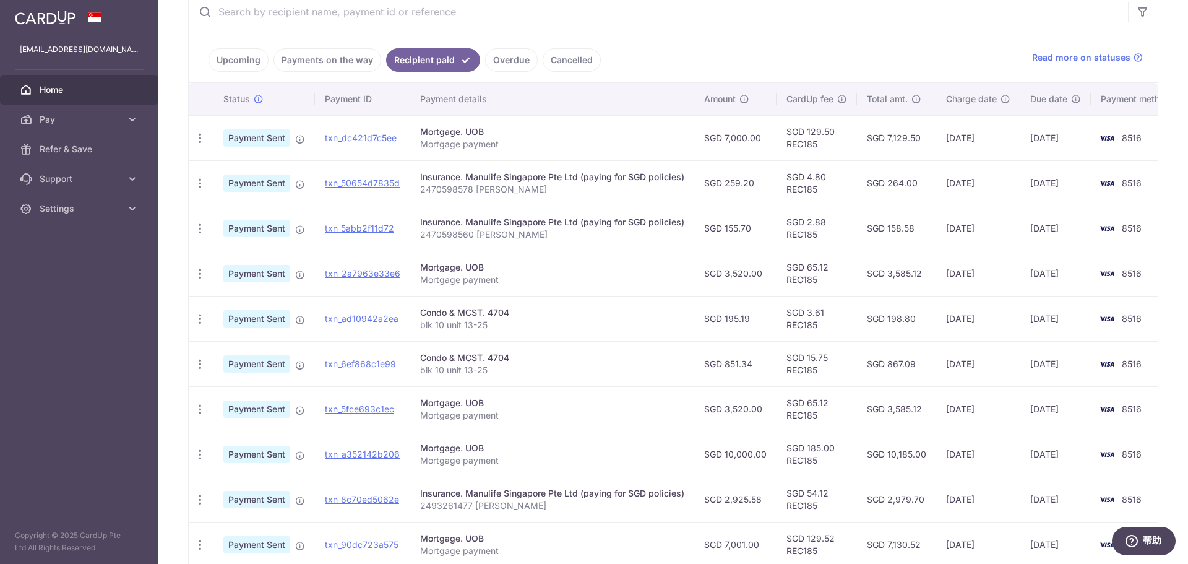
click at [569, 394] on td "Mortgage. UOB Mortgage payment" at bounding box center [552, 408] width 284 height 45
